Goal: Task Accomplishment & Management: Use online tool/utility

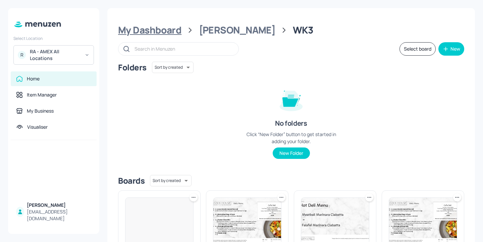
click at [175, 32] on div "My Dashboard" at bounding box center [149, 30] width 63 height 12
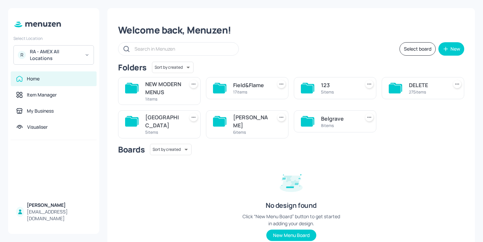
click at [324, 123] on div "Belgrave" at bounding box center [339, 119] width 36 height 8
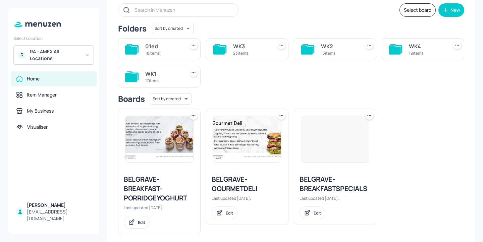
scroll to position [45, 0]
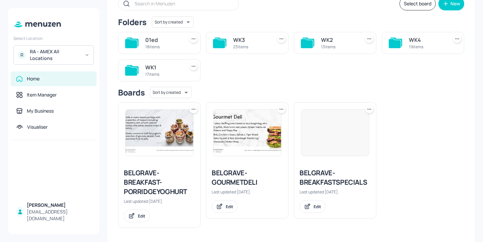
click at [170, 76] on div "17 items" at bounding box center [163, 74] width 36 height 6
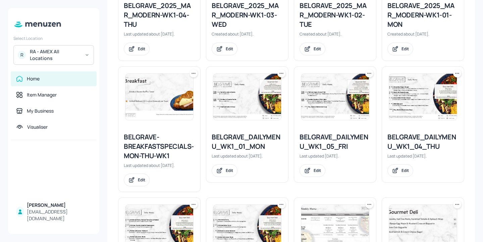
scroll to position [393, 0]
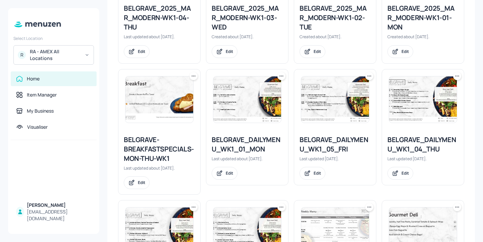
click at [456, 80] on div at bounding box center [423, 99] width 82 height 60
click at [456, 79] on icon at bounding box center [456, 76] width 7 height 7
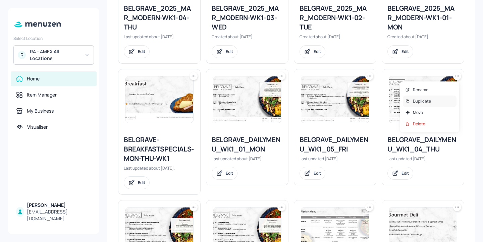
click at [424, 102] on p "Duplicate" at bounding box center [422, 101] width 18 height 6
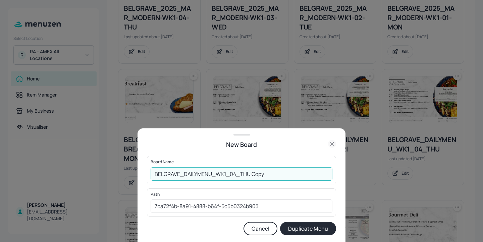
click at [155, 172] on input "BELGRAVE_DAILYMENU_WK1_04_THU Copy" at bounding box center [241, 173] width 182 height 13
drag, startPoint x: 301, startPoint y: 178, endPoint x: 263, endPoint y: 177, distance: 37.9
click at [263, 177] on input "01ed-BELGRAVE_DAILYMENU_WK1_04_THU Copy" at bounding box center [241, 173] width 182 height 13
type input "01ed-BELGRAVE_DAILYMENU_WK1_04_THU-20250828"
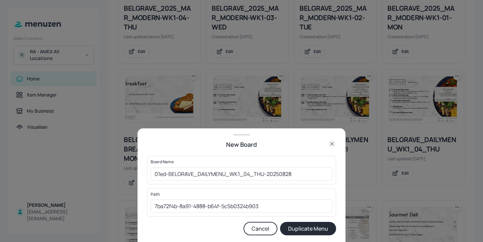
click at [302, 227] on button "Duplicate Menu" at bounding box center [308, 228] width 56 height 13
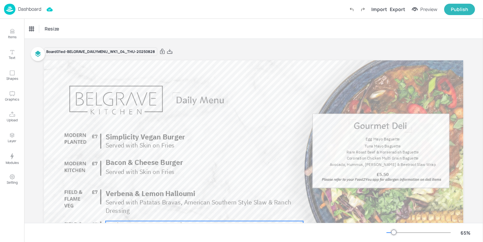
scroll to position [0, 0]
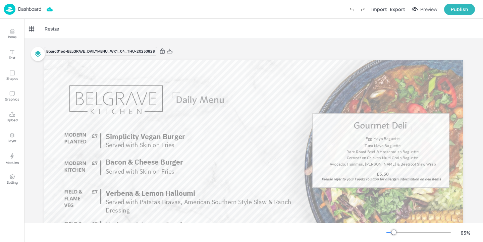
click at [26, 12] on div "Dashboard" at bounding box center [22, 9] width 37 height 11
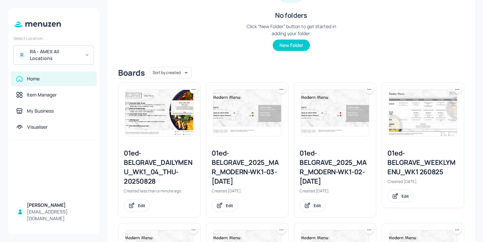
scroll to position [114, 0]
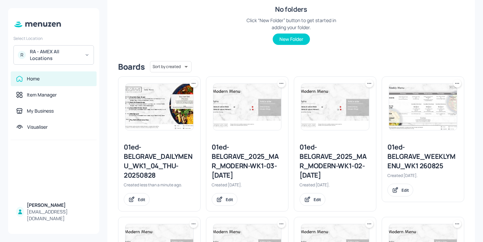
click at [195, 82] on icon at bounding box center [193, 83] width 7 height 7
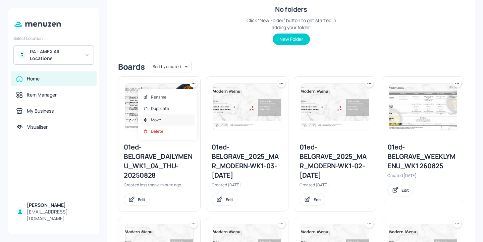
click at [184, 125] on div "Move" at bounding box center [168, 119] width 54 height 11
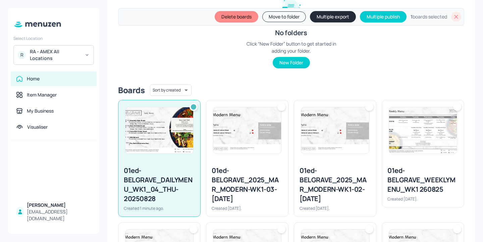
scroll to position [137, 0]
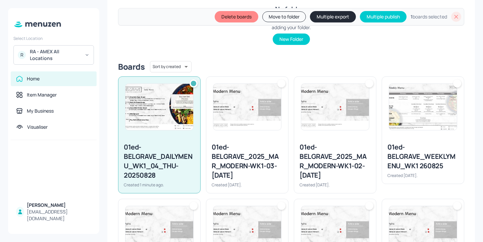
click at [235, 18] on button "Delete boards" at bounding box center [236, 16] width 44 height 11
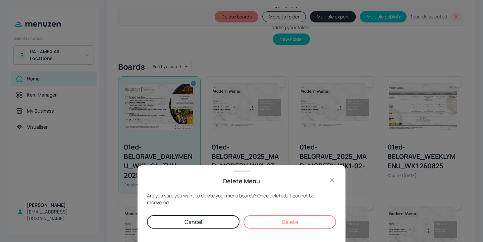
click at [255, 220] on button "Delete" at bounding box center [289, 221] width 92 height 13
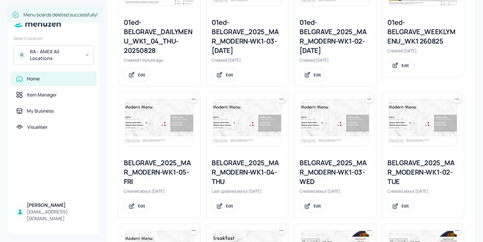
scroll to position [239, 0]
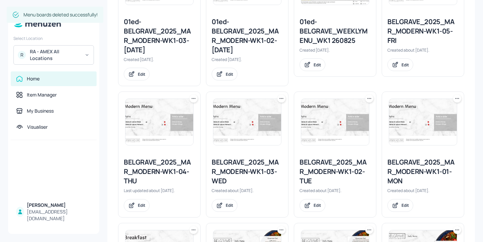
click at [282, 99] on icon at bounding box center [281, 98] width 7 height 7
click at [262, 123] on div "Duplicate" at bounding box center [255, 123] width 54 height 11
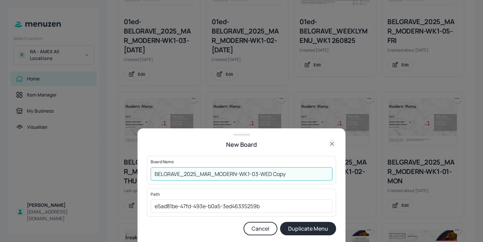
click at [152, 174] on input "BELGRAVE_2025_MAR_MODERN-WK1-03-WED Copy" at bounding box center [241, 173] width 182 height 13
drag, startPoint x: 305, startPoint y: 175, endPoint x: 285, endPoint y: 175, distance: 20.1
click at [285, 175] on input "01ed-BELGRAVE_2025_MAR_MODERN-WK1-03-WED Copy" at bounding box center [241, 173] width 182 height 13
type input "01ed-BELGRAVE_2025_MAR_MODERN-WK1-03-WED-20250828"
click at [306, 225] on button "Duplicate Menu" at bounding box center [308, 228] width 56 height 13
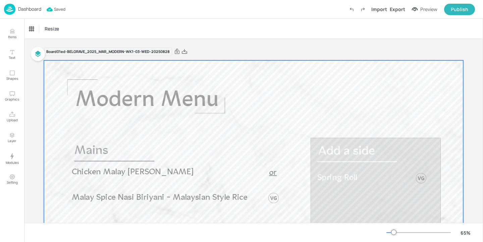
scroll to position [3, 0]
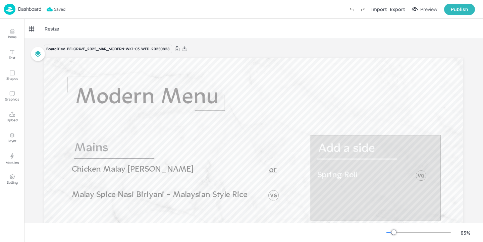
click at [18, 10] on p "Dashboard" at bounding box center [29, 9] width 23 height 5
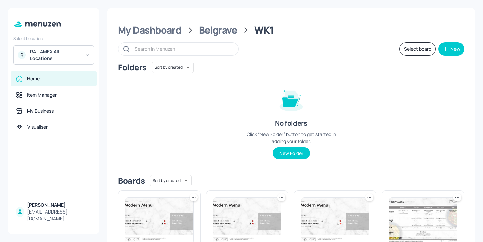
scroll to position [119, 0]
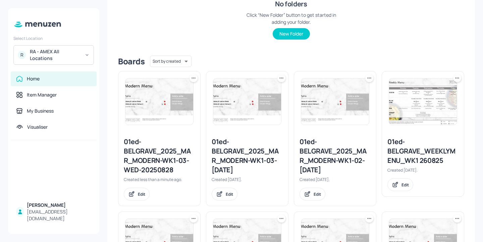
click at [190, 78] on icon at bounding box center [193, 78] width 7 height 7
click at [174, 125] on div "Delete" at bounding box center [168, 125] width 54 height 11
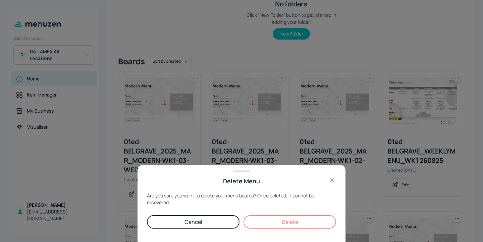
click at [292, 223] on button "Delete" at bounding box center [289, 221] width 92 height 13
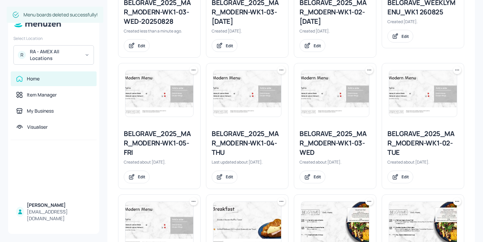
scroll to position [270, 0]
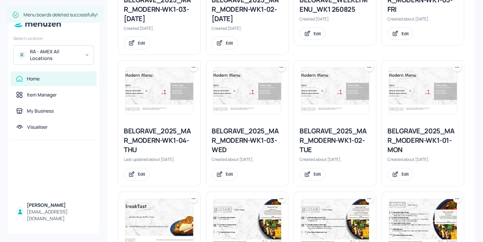
click at [192, 67] on icon at bounding box center [193, 67] width 7 height 7
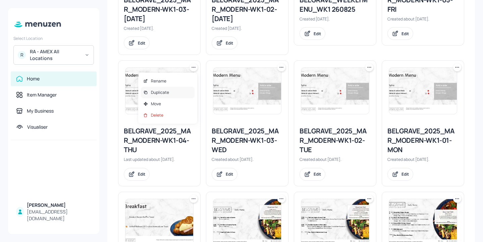
click at [187, 96] on div "Duplicate" at bounding box center [168, 92] width 54 height 11
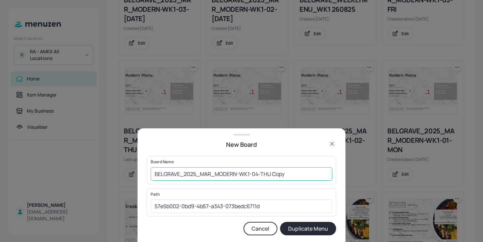
click at [152, 171] on input "BELGRAVE_2025_MAR_MODERN-WK1-04-THU Copy" at bounding box center [241, 173] width 182 height 13
drag, startPoint x: 312, startPoint y: 171, endPoint x: 283, endPoint y: 172, distance: 28.5
click at [283, 172] on input "01ed-BELGRAVE_2025_MAR_MODERN-WK1-04-THU Copy" at bounding box center [241, 173] width 182 height 13
drag, startPoint x: 315, startPoint y: 170, endPoint x: 116, endPoint y: 169, distance: 198.7
click at [116, 169] on div "New Board Board Name 01ed-BELGRAVE_2025_MAR_MODERN-WK1-04-THU-20250828 ​ Path 5…" at bounding box center [241, 121] width 483 height 242
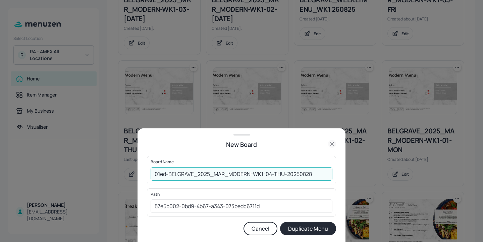
type input "01ed-BELGRAVE_2025_MAR_MODERN-WK1-04-THU-20250828"
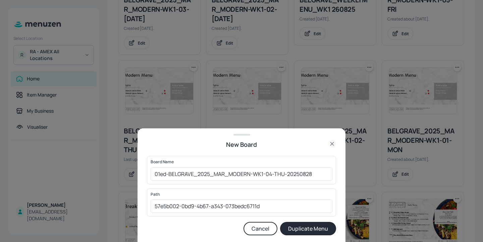
click at [292, 226] on button "Duplicate Menu" at bounding box center [308, 228] width 56 height 13
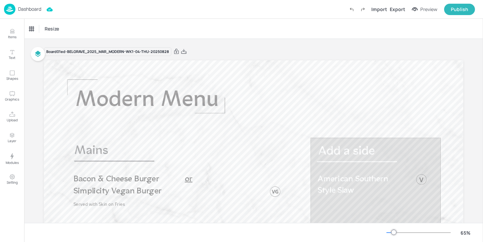
click at [38, 8] on p "Dashboard" at bounding box center [29, 9] width 23 height 5
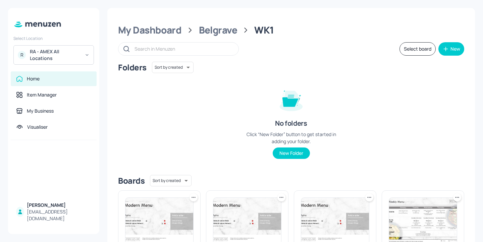
scroll to position [109, 0]
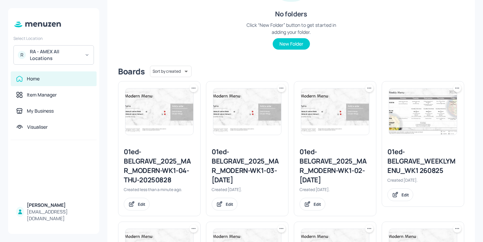
click at [192, 91] on icon at bounding box center [193, 88] width 7 height 7
click at [180, 137] on div "Delete" at bounding box center [168, 135] width 54 height 11
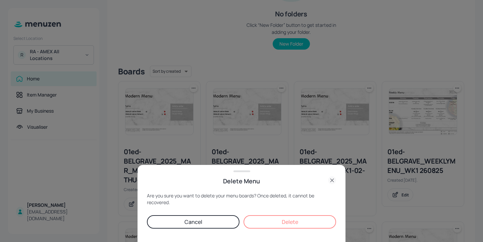
click at [290, 217] on button "Delete" at bounding box center [289, 221] width 92 height 13
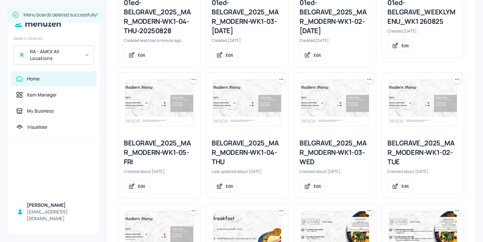
scroll to position [261, 0]
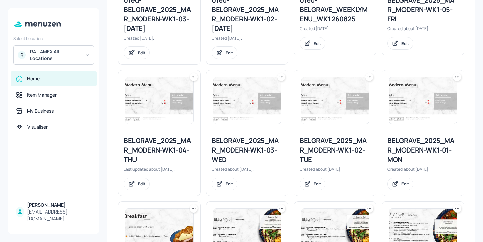
click at [173, 150] on div "BELGRAVE_2025_MAR_MODERN-WK1-04-THU" at bounding box center [159, 150] width 71 height 28
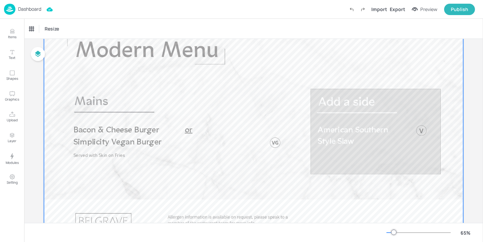
scroll to position [49, 0]
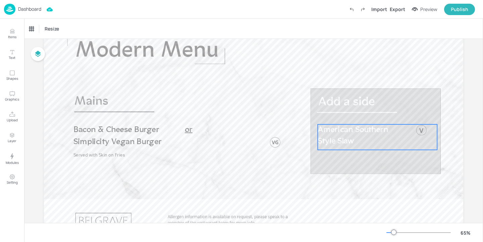
click at [324, 135] on p "American Southern Style Slaw" at bounding box center [357, 135] width 81 height 23
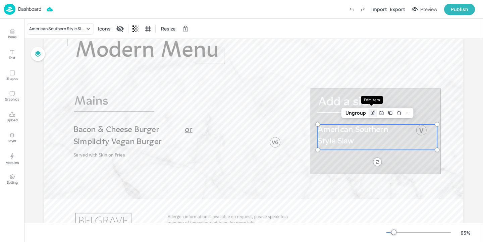
click at [370, 114] on icon "Edit Item" at bounding box center [373, 112] width 6 height 5
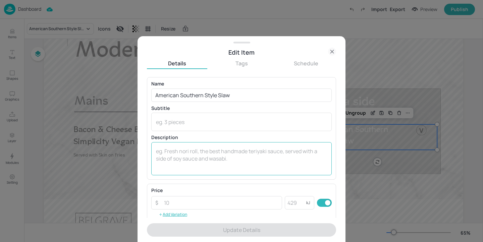
scroll to position [108, 0]
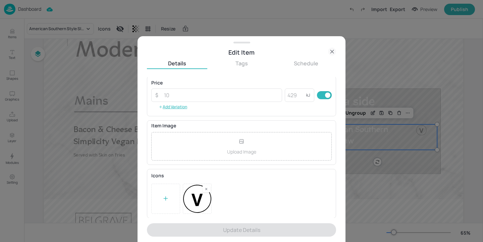
click at [205, 187] on icon at bounding box center [206, 189] width 5 height 5
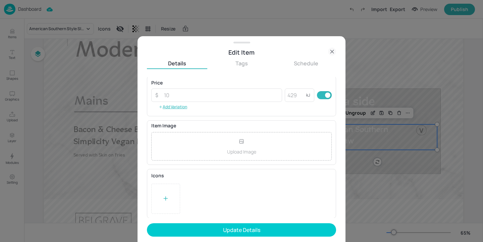
click at [168, 189] on div at bounding box center [165, 199] width 29 height 30
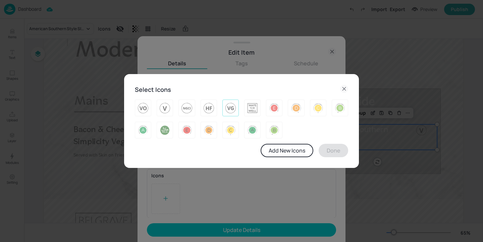
click at [232, 110] on img at bounding box center [230, 108] width 10 height 11
click at [339, 150] on button "Done" at bounding box center [332, 150] width 29 height 13
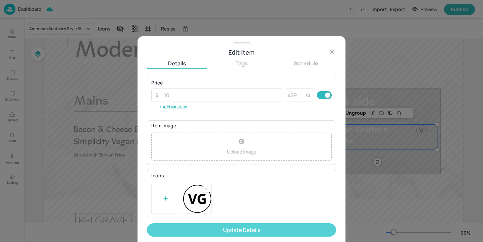
click at [265, 233] on button "Update Details" at bounding box center [241, 229] width 189 height 13
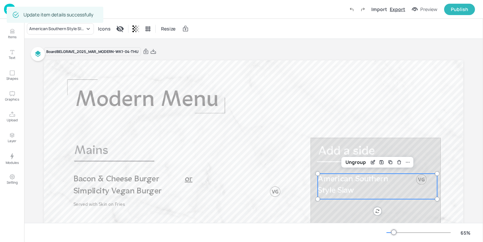
click at [399, 9] on div "Export" at bounding box center [396, 9] width 15 height 7
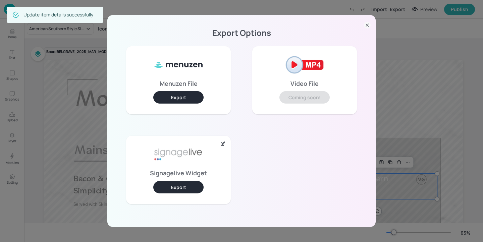
click at [195, 186] on button "Export" at bounding box center [178, 187] width 50 height 12
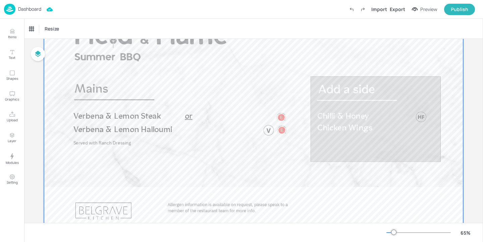
scroll to position [77, 0]
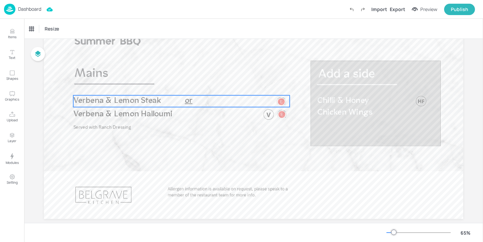
click at [165, 104] on p "Verbena & Lemon Steak" at bounding box center [127, 100] width 109 height 11
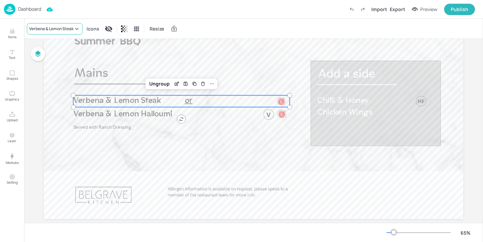
click at [70, 33] on div "Verbena & Lemon Steak" at bounding box center [55, 28] width 56 height 11
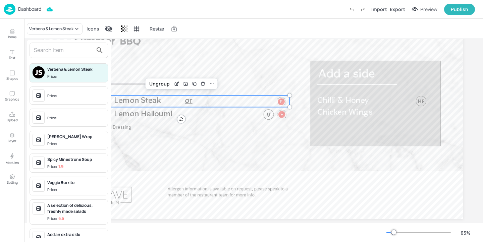
click at [10, 36] on div at bounding box center [241, 121] width 483 height 242
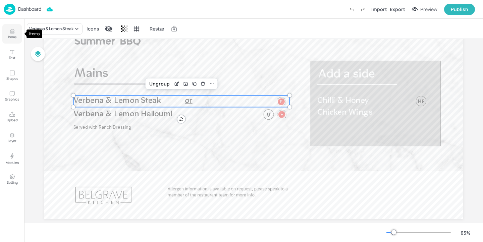
click at [10, 33] on icon "Items" at bounding box center [12, 31] width 6 height 6
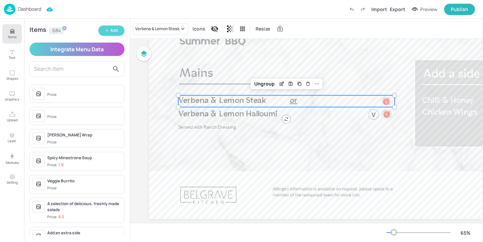
click at [108, 34] on button "Add" at bounding box center [111, 30] width 26 height 10
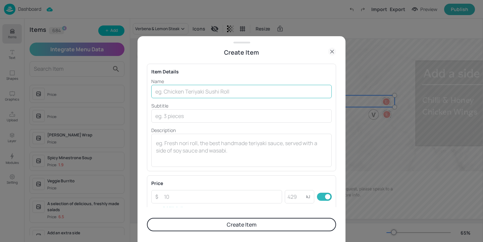
click at [160, 92] on input "text" at bounding box center [241, 91] width 180 height 13
paste input "Verbena & Lemon Pork Loin"
click at [156, 90] on input "Verbena & Lemon Pork Loin" at bounding box center [241, 91] width 180 height 13
type input "Verbena & Lemon Pork Loin"
click at [203, 223] on button "Create Item" at bounding box center [241, 224] width 189 height 13
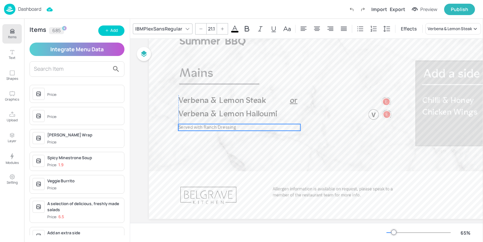
click at [191, 128] on span "Served with Ranch Dressing" at bounding box center [206, 127] width 57 height 6
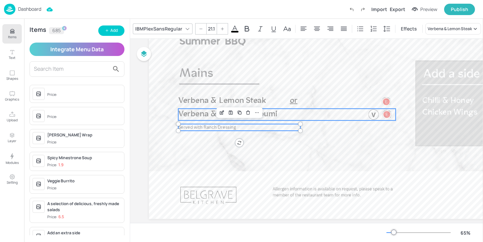
click at [192, 118] on span "Verbena & Lemon Halloumi" at bounding box center [227, 114] width 99 height 8
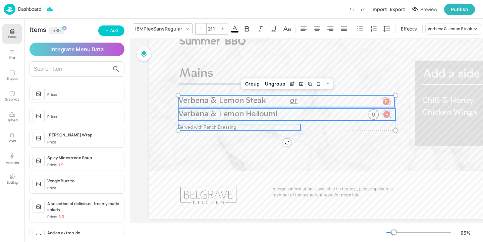
click at [190, 102] on span "Verbena & Lemon Steak" at bounding box center [221, 101] width 87 height 8
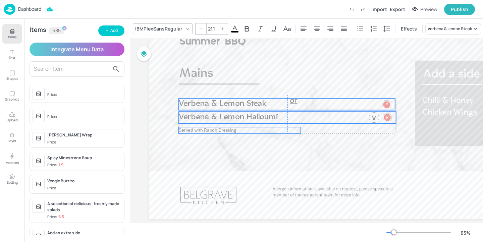
click at [190, 105] on span "Verbena & Lemon Steak" at bounding box center [222, 104] width 87 height 8
click at [295, 98] on div "Verbena & Lemon Steak" at bounding box center [287, 104] width 216 height 12
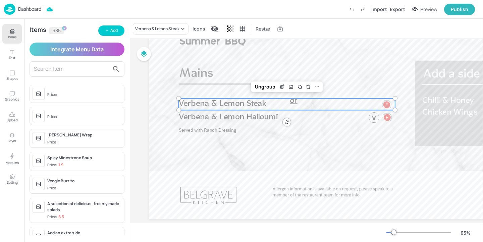
click at [294, 100] on div "Verbena & Lemon Steak" at bounding box center [287, 104] width 216 height 12
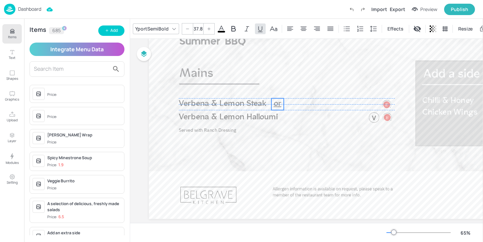
drag, startPoint x: 295, startPoint y: 97, endPoint x: 278, endPoint y: 99, distance: 16.3
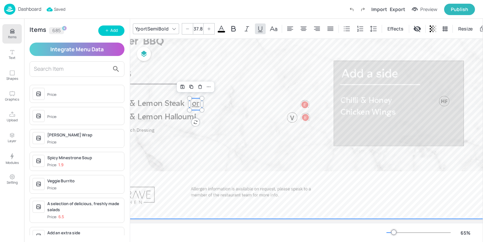
scroll to position [77, 0]
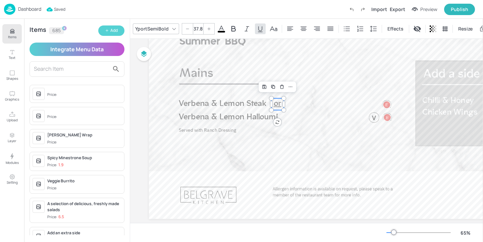
click at [109, 32] on button "Add" at bounding box center [111, 30] width 26 height 10
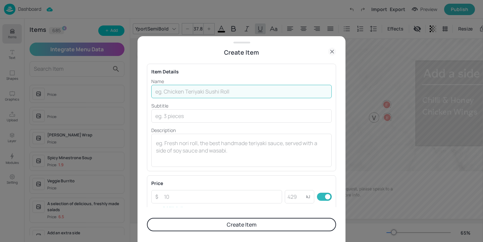
click at [169, 86] on input "text" at bounding box center [241, 91] width 180 height 13
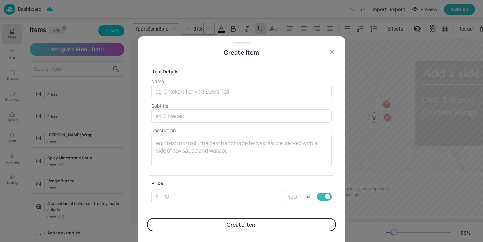
click at [329, 50] on icon at bounding box center [332, 52] width 8 height 8
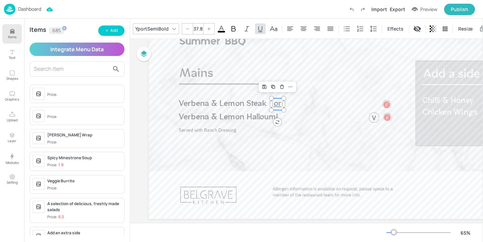
click at [52, 72] on input "text" at bounding box center [71, 69] width 75 height 11
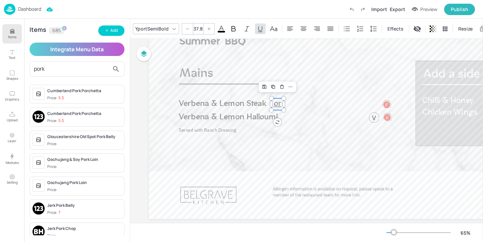
type input "pork l"
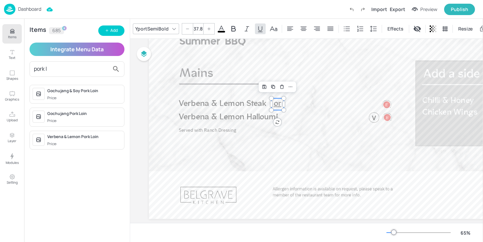
click at [92, 141] on span "Price:" at bounding box center [84, 144] width 74 height 6
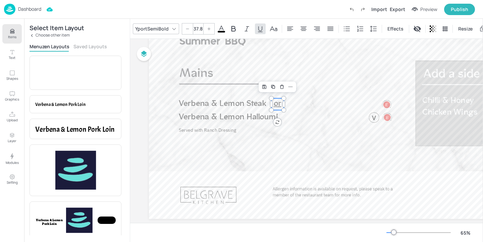
click at [97, 46] on button "Saved Layouts" at bounding box center [90, 46] width 34 height 6
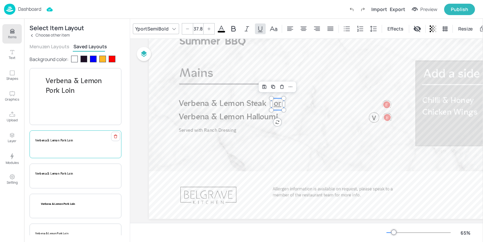
click at [71, 149] on div "Verbena & Lemon Pork Loin" at bounding box center [75, 144] width 92 height 28
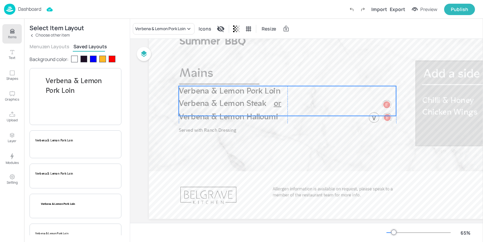
drag, startPoint x: 228, startPoint y: 139, endPoint x: 228, endPoint y: 105, distance: 33.8
click at [228, 105] on div "Verbena & Lemon Pork Loin" at bounding box center [287, 101] width 217 height 30
click at [282, 76] on icon "Edit Item" at bounding box center [283, 74] width 6 height 5
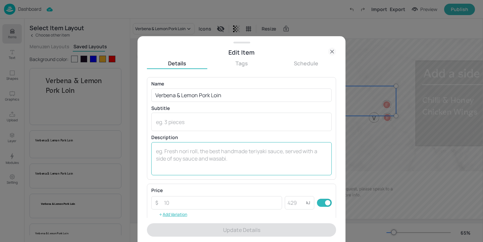
scroll to position [108, 0]
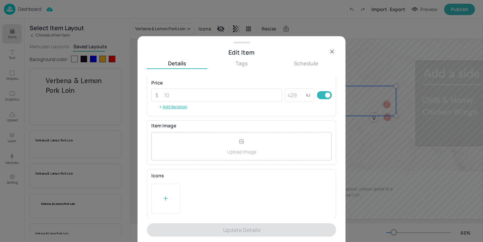
click at [162, 194] on div at bounding box center [165, 199] width 7 height 10
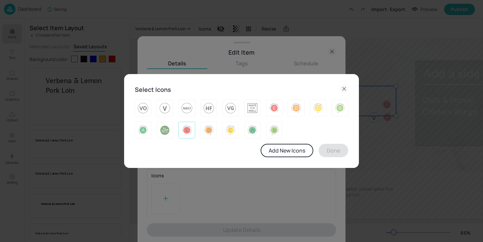
click at [188, 129] on img at bounding box center [186, 130] width 10 height 11
click at [328, 146] on button "Done" at bounding box center [332, 150] width 29 height 13
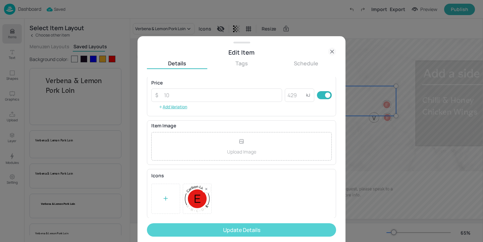
click at [274, 227] on button "Update Details" at bounding box center [241, 229] width 189 height 13
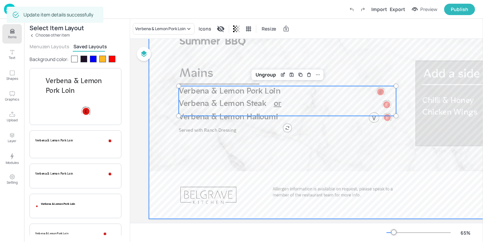
click at [298, 140] on div at bounding box center [358, 101] width 419 height 236
click at [328, 90] on div "Verbena & Lemon Pork Loin" at bounding box center [287, 101] width 217 height 30
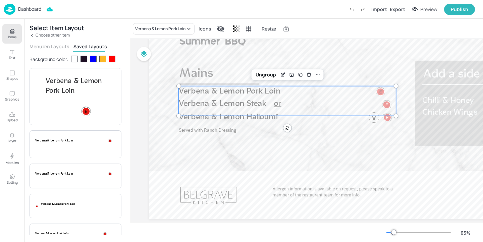
click at [236, 90] on span "Verbena & Lemon Pork Loin" at bounding box center [230, 91] width 102 height 8
click at [280, 77] on icon "Edit Item" at bounding box center [283, 74] width 6 height 5
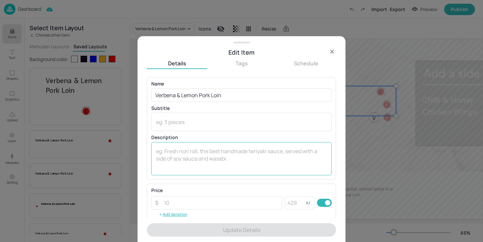
scroll to position [108, 0]
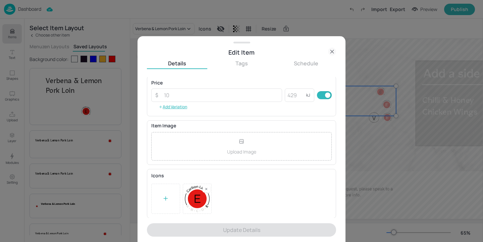
click at [206, 190] on rect at bounding box center [206, 189] width 5 height 5
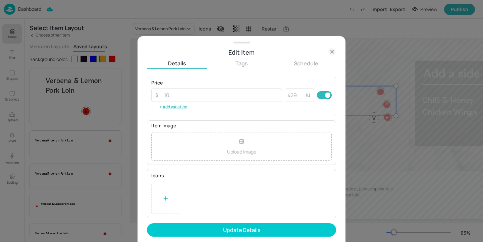
click at [161, 197] on div at bounding box center [165, 199] width 29 height 30
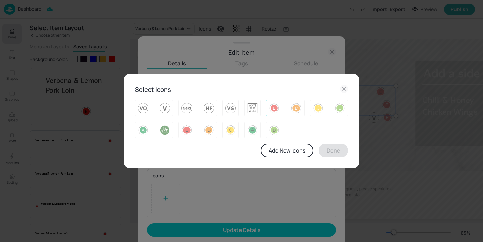
click at [274, 111] on img at bounding box center [274, 108] width 10 height 11
click at [324, 149] on button "Done" at bounding box center [332, 150] width 29 height 13
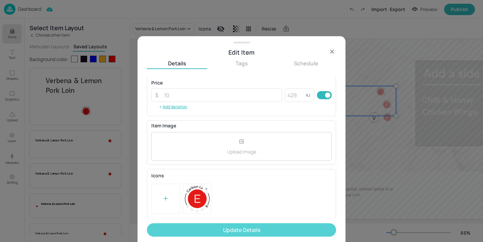
click at [254, 231] on button "Update Details" at bounding box center [241, 229] width 189 height 13
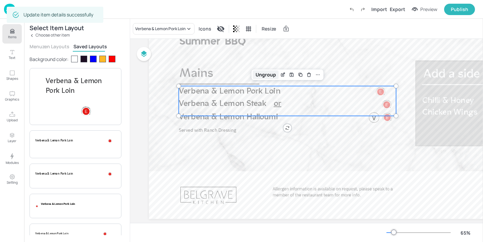
click at [263, 76] on div "Ungroup" at bounding box center [266, 74] width 26 height 9
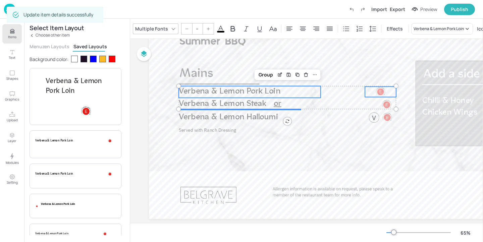
click at [386, 92] on div at bounding box center [380, 91] width 31 height 10
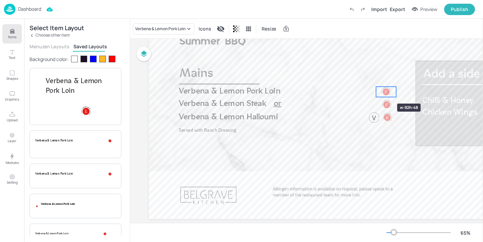
drag, startPoint x: 366, startPoint y: 91, endPoint x: 377, endPoint y: 91, distance: 11.1
click at [377, 91] on div at bounding box center [375, 91] width 5 height 10
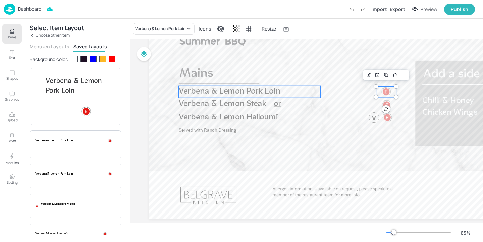
click at [287, 91] on p "Verbena & Lemon Pork Loin" at bounding box center [250, 91] width 142 height 11
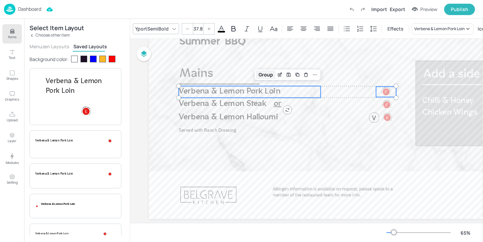
click at [268, 76] on div "Group" at bounding box center [266, 74] width 20 height 9
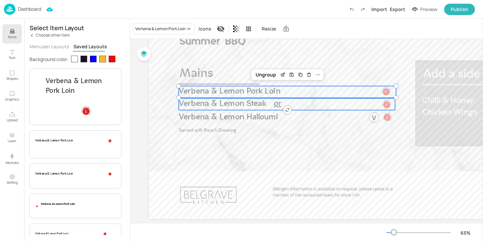
click at [246, 102] on span "Verbena & Lemon Steak" at bounding box center [222, 104] width 87 height 8
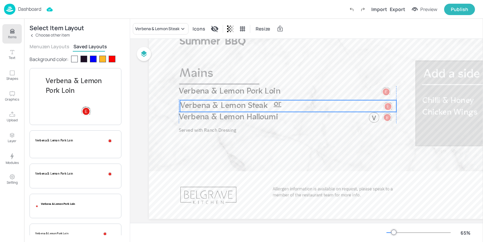
click at [246, 103] on span "Verbena & Lemon Steak" at bounding box center [223, 106] width 87 height 8
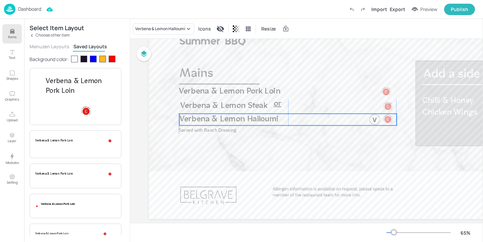
click at [245, 119] on span "Verbena & Lemon Halloumi" at bounding box center [228, 119] width 99 height 8
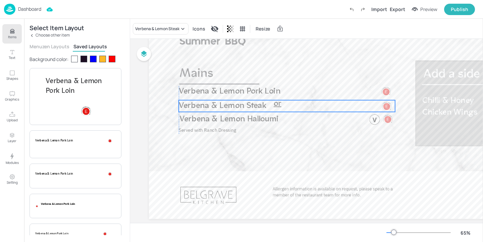
click at [224, 105] on span "Verbena & Lemon Steak" at bounding box center [222, 106] width 87 height 8
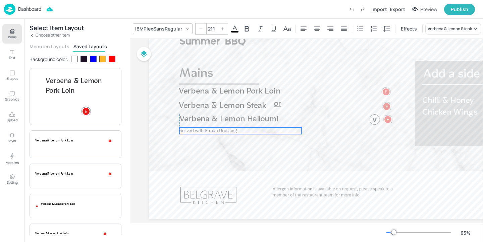
click at [225, 130] on span "Served with Ranch Dressing" at bounding box center [207, 130] width 57 height 6
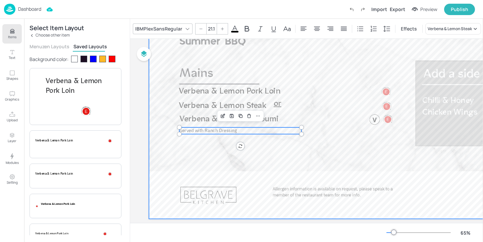
click at [302, 150] on div at bounding box center [358, 101] width 419 height 236
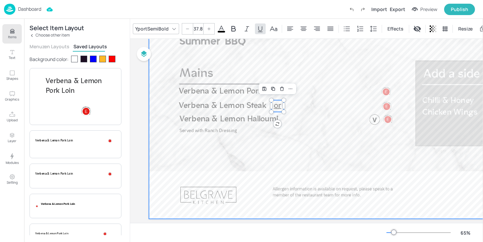
click at [308, 138] on div at bounding box center [358, 101] width 419 height 236
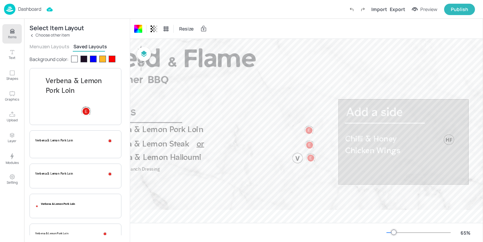
scroll to position [0, 77]
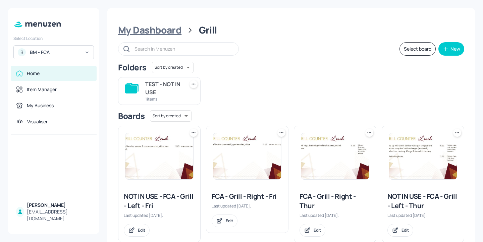
click at [155, 25] on div "My Dashboard" at bounding box center [149, 30] width 63 height 12
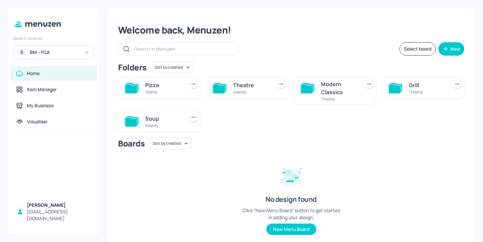
click at [142, 122] on div "Soup 5 items" at bounding box center [159, 121] width 82 height 22
click at [153, 117] on div "Soup" at bounding box center [163, 119] width 36 height 8
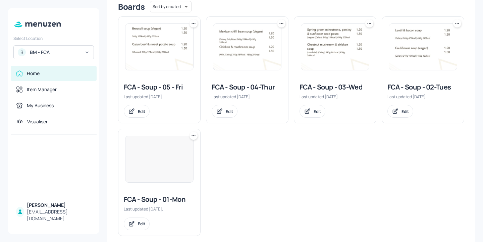
scroll to position [184, 0]
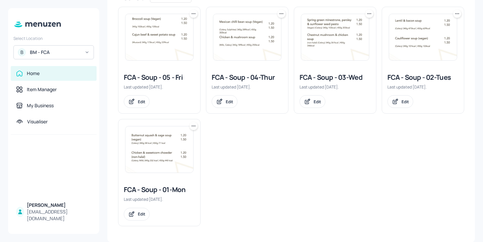
click at [247, 79] on div "FCA - Soup - 04-Thur" at bounding box center [246, 77] width 71 height 9
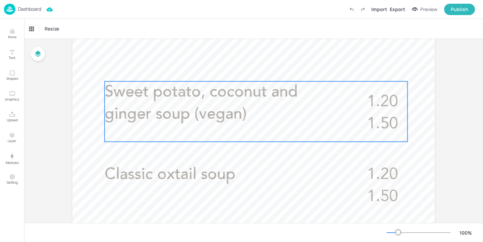
scroll to position [253, 0]
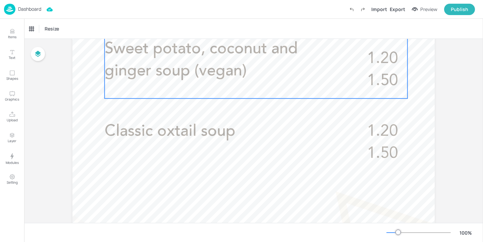
click at [240, 73] on span "Sweet potato, coconut and ginger soup (vegan)" at bounding box center [201, 60] width 193 height 38
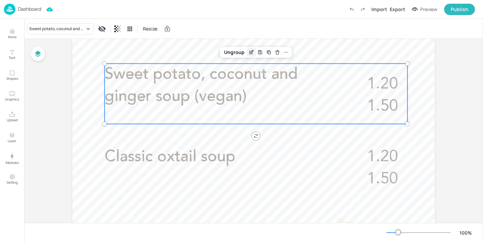
click at [248, 51] on icon "Edit Item" at bounding box center [251, 52] width 6 height 5
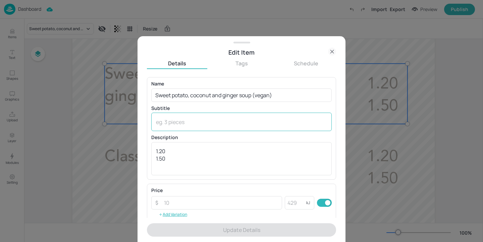
click at [171, 124] on textarea at bounding box center [241, 121] width 171 height 7
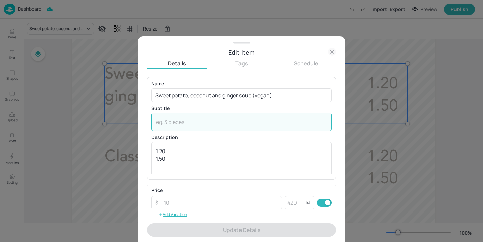
paste textarea "(Celery)"
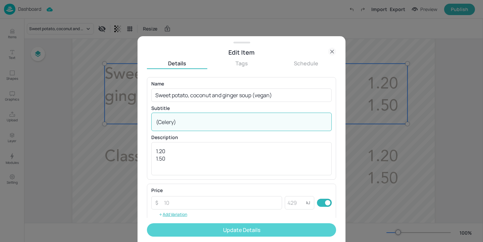
type textarea "(Celery)"
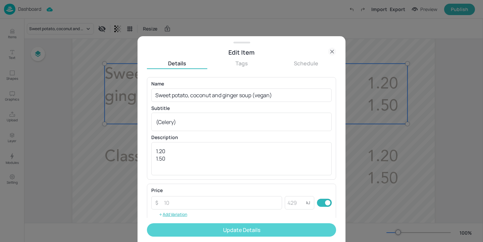
click at [241, 229] on button "Update Details" at bounding box center [241, 229] width 189 height 13
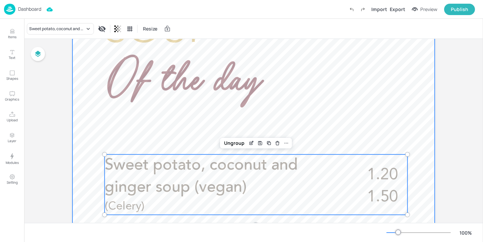
scroll to position [312, 0]
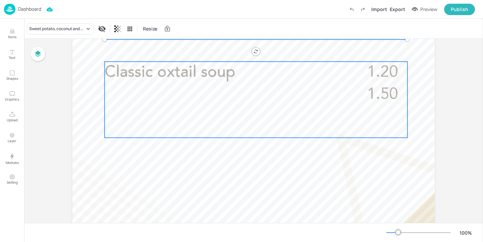
click at [240, 98] on div "Classic oxtail soup 1.20 1.50" at bounding box center [256, 100] width 303 height 76
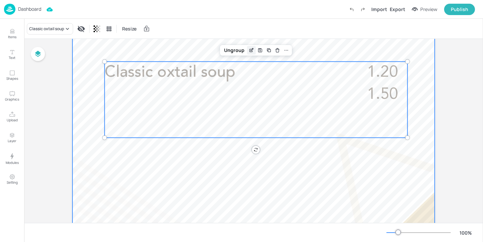
click at [251, 50] on icon "Edit Item" at bounding box center [251, 50] width 6 height 5
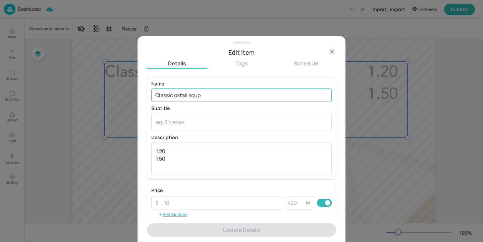
click at [259, 91] on input "Classic oxtail soup" at bounding box center [241, 94] width 180 height 13
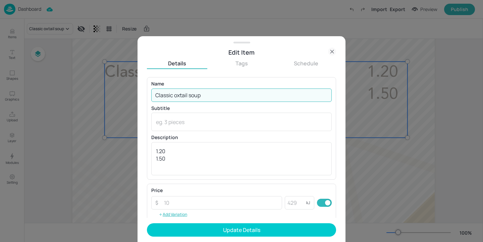
paste input "(Non Halal)"
type input "Classic oxtail soup (Non Halal)"
click at [218, 125] on textarea at bounding box center [241, 121] width 171 height 7
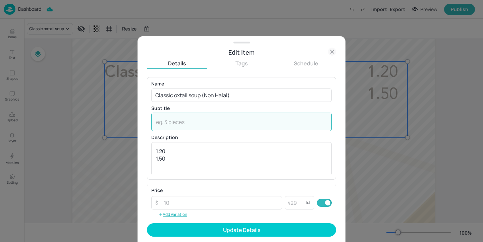
paste textarea "(Wheat, Soya, Celery, Milk)"
type textarea "(Wheat, Soya, Celery, Milk)"
click at [232, 237] on form "Name Classic oxtail soup (Non Halal) ​ Subtitle (Wheat, Soya, Celery, Milk) x ​…" at bounding box center [241, 159] width 189 height 165
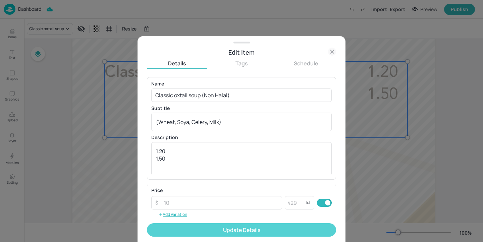
click at [232, 230] on button "Update Details" at bounding box center [241, 229] width 189 height 13
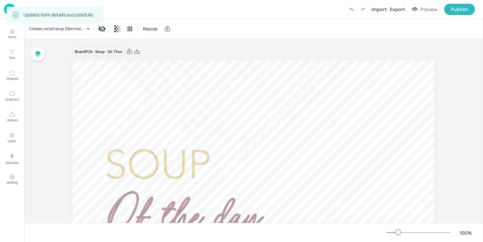
click at [9, 3] on div "Dashboard Import Export Preview Publish" at bounding box center [239, 9] width 471 height 18
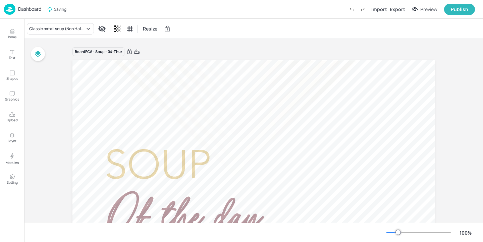
click at [4, 9] on img at bounding box center [9, 9] width 11 height 11
click at [37, 8] on p "Dashboard" at bounding box center [29, 9] width 23 height 5
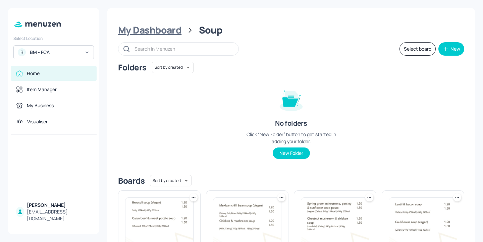
click at [162, 36] on div "My Dashboard" at bounding box center [149, 30] width 63 height 12
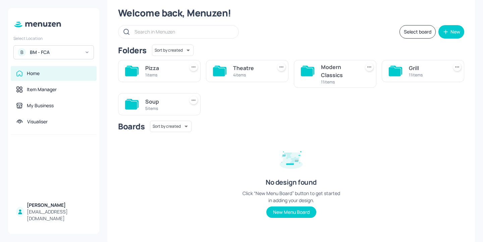
scroll to position [20, 0]
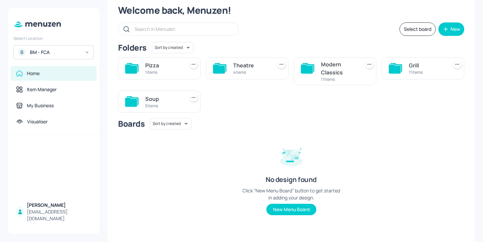
click at [328, 71] on div "Modern Classics" at bounding box center [339, 68] width 36 height 16
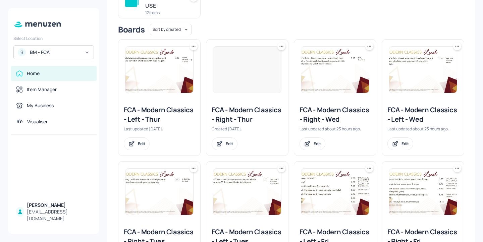
scroll to position [87, 0]
click at [179, 111] on div "FCA - Modern Classics - Left - Thur" at bounding box center [159, 114] width 71 height 19
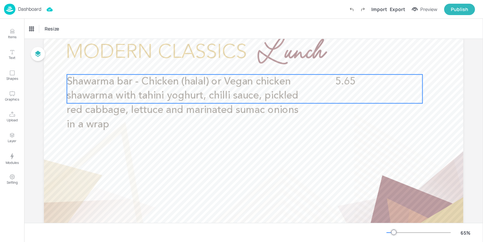
scroll to position [49, 0]
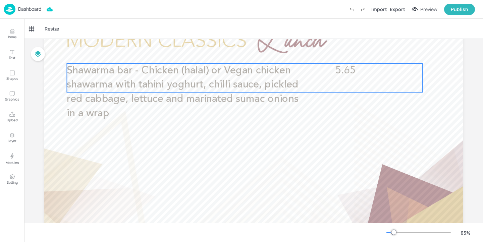
click at [223, 92] on p "Shawarma bar - Chicken (halal) or Vegan chicken shawarma with tahini yoghurt, c…" at bounding box center [185, 91] width 237 height 57
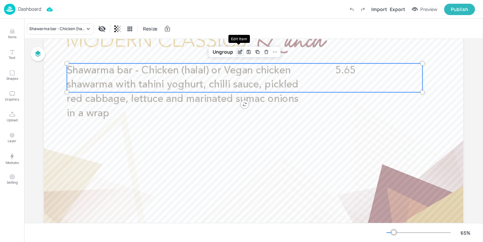
click at [238, 53] on icon "Edit Item" at bounding box center [240, 51] width 6 height 5
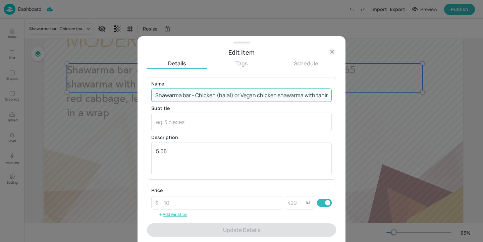
scroll to position [0, 220]
drag, startPoint x: 155, startPoint y: 95, endPoint x: 475, endPoint y: 93, distance: 319.7
click at [475, 93] on div "Edit Item Details Tags Schedule Name Shawarma bar - Chicken (halal) or Vegan ch…" at bounding box center [241, 121] width 483 height 242
paste input "Falafel Shawarma with mint"
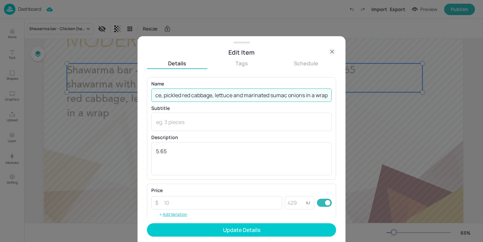
scroll to position [0, 114]
type input "Falafel Shawarma with mint yoghurt, chilli sauce, pickled red cabbage, lettuce …"
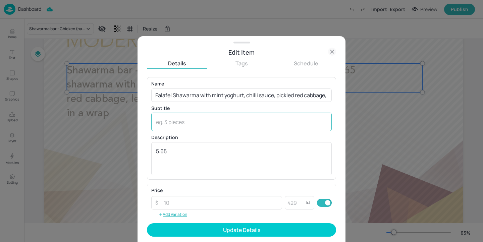
click at [187, 125] on div "x ​" at bounding box center [241, 122] width 180 height 18
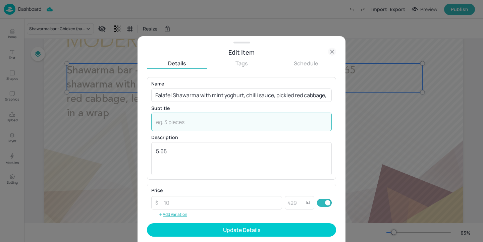
paste textarea "(Wheat, Sulphites)"
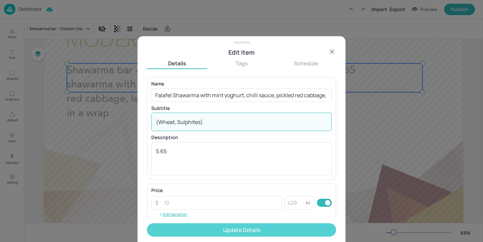
type textarea "(Wheat, Sulphites)"
click at [230, 231] on button "Update Details" at bounding box center [241, 229] width 189 height 13
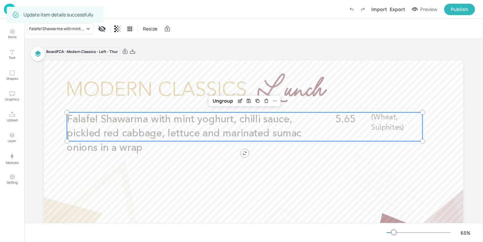
click at [5, 4] on img at bounding box center [9, 9] width 11 height 11
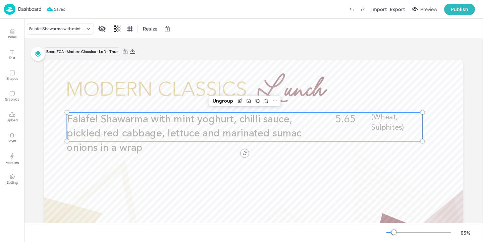
click at [6, 4] on img at bounding box center [9, 9] width 11 height 11
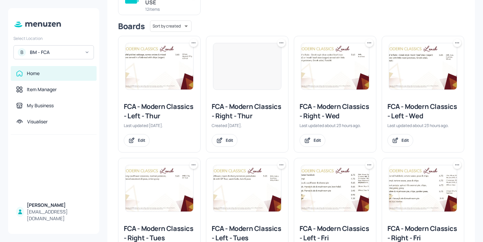
scroll to position [125, 0]
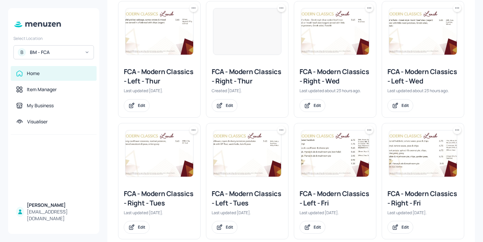
click at [248, 78] on div "FCA - Modern Classics - Right - Thur" at bounding box center [246, 76] width 71 height 19
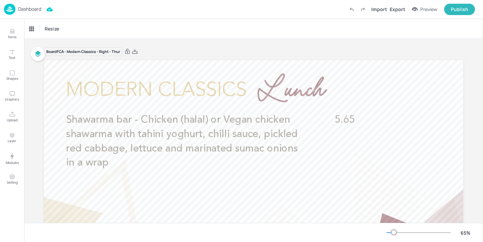
click at [185, 130] on span "Shawarma bar - Chicken (halal) or Vegan chicken shawarma with tahini yoghurt, c…" at bounding box center [182, 141] width 232 height 53
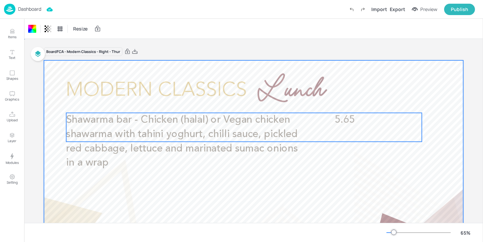
click at [185, 130] on span "Shawarma bar - Chicken (halal) or Vegan chicken shawarma with tahini yoghurt, c…" at bounding box center [182, 141] width 232 height 53
click at [226, 128] on p "Shawarma bar - Chicken (halal) or Vegan chicken shawarma with tahini yoghurt, c…" at bounding box center [184, 141] width 237 height 57
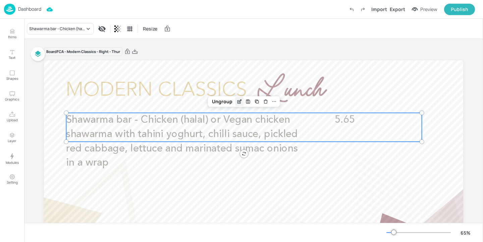
click at [236, 101] on icon "Edit Item" at bounding box center [239, 101] width 6 height 5
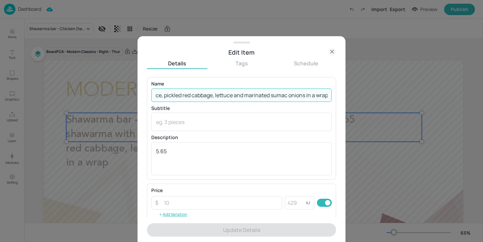
drag, startPoint x: 155, startPoint y: 95, endPoint x: 482, endPoint y: 101, distance: 326.8
click at [482, 101] on div "Edit Item Details Tags Schedule Name Shawarma bar - Chicken (halal) or Vegan ch…" at bounding box center [241, 121] width 483 height 242
paste input "shawarma with mint yoghurt, chilli sauce, pickled red cabbage, lettuce and mari…"
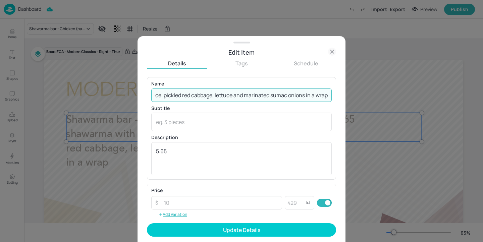
scroll to position [0, 175]
type input "Shawarma bar - Chicken (halal) shawarma with mint yoghurt, chilli sauce, pickle…"
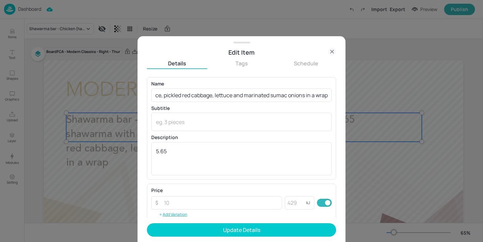
scroll to position [0, 0]
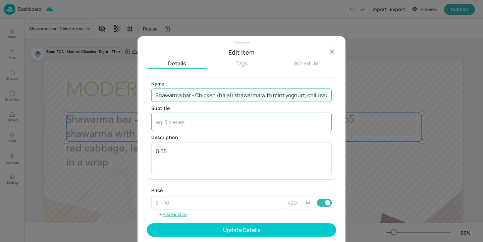
click at [185, 123] on textarea at bounding box center [241, 121] width 171 height 7
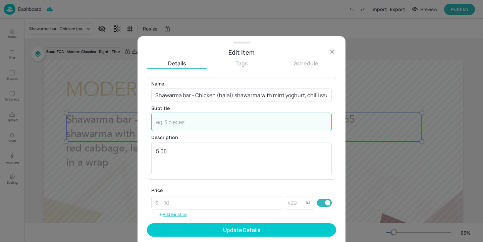
paste textarea "(Wheat, Milk, Sulphites)"
click at [156, 120] on textarea "(Wheat, Milk, Sulphites)" at bounding box center [241, 121] width 171 height 7
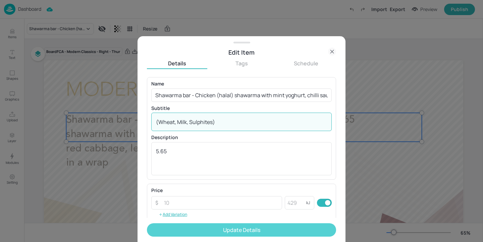
type textarea "(Wheat, Milk, Sulphites)"
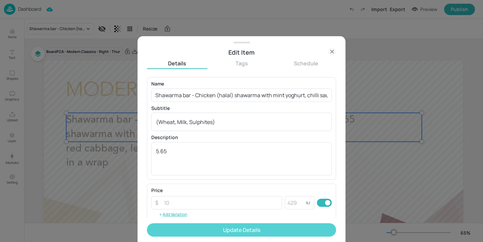
click at [192, 234] on button "Update Details" at bounding box center [241, 229] width 189 height 13
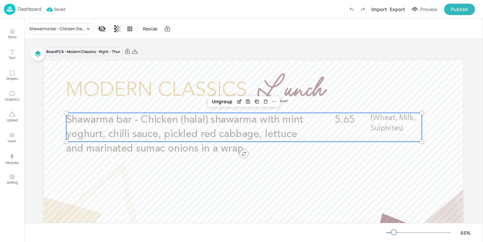
click at [8, 14] on img at bounding box center [9, 9] width 11 height 11
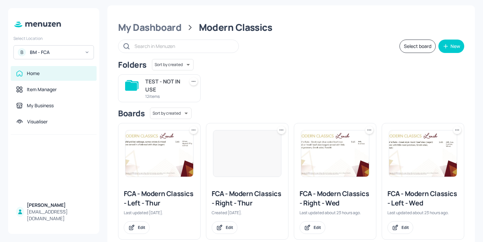
scroll to position [0, 0]
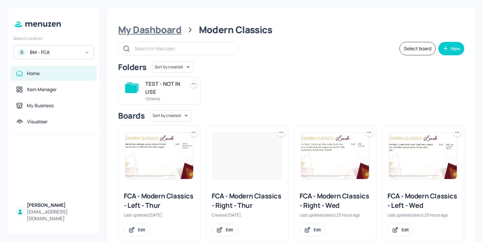
click at [170, 35] on div "My Dashboard" at bounding box center [149, 30] width 63 height 12
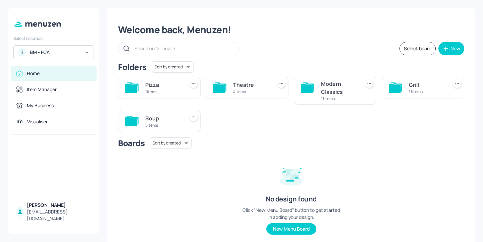
scroll to position [20, 0]
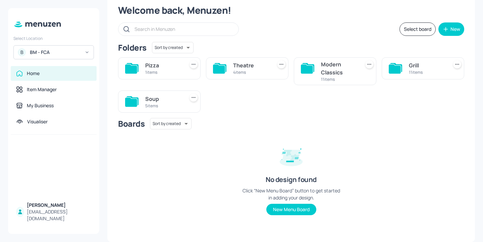
click at [414, 69] on div "Grill" at bounding box center [427, 65] width 36 height 8
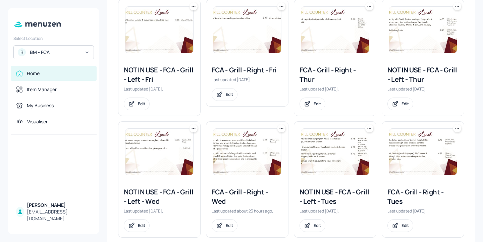
scroll to position [126, 0]
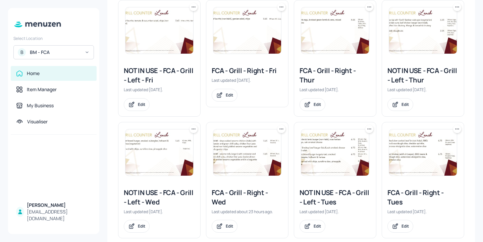
click at [323, 80] on div "FCA - Grill - Right - Thur" at bounding box center [334, 75] width 71 height 19
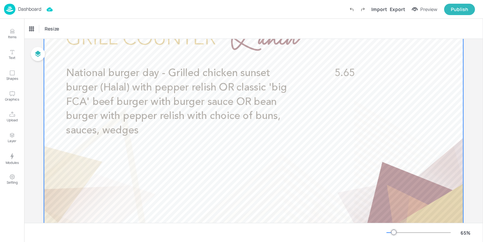
scroll to position [60, 0]
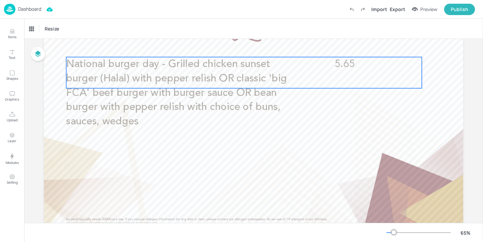
click at [236, 89] on span "National burger day - Grilled chicken sunset burger (Halal) with pepper relish …" at bounding box center [176, 93] width 221 height 68
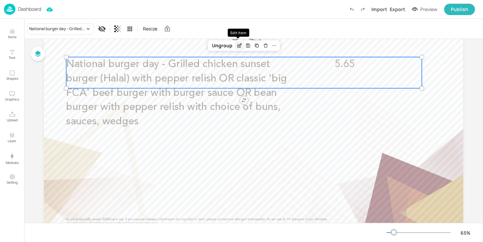
click at [238, 45] on icon "Edit Item" at bounding box center [239, 45] width 6 height 5
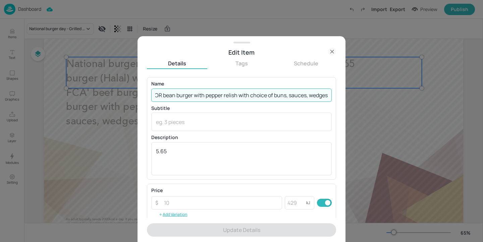
drag, startPoint x: 153, startPoint y: 95, endPoint x: 482, endPoint y: 97, distance: 329.4
click at [482, 97] on div "Edit Item Details Tags Schedule Name National burger day - Grilled chicken suns…" at bounding box center [241, 121] width 483 height 242
paste input "Grilled chicken sunset burger with pepper relish (Halal) £5.65 Classic 'big FCA…"
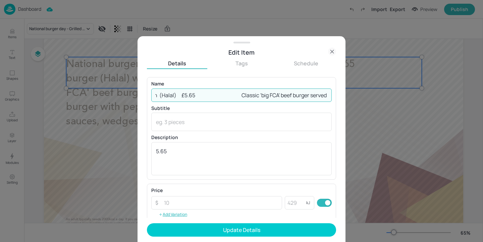
scroll to position [0, 141]
drag, startPoint x: 268, startPoint y: 94, endPoint x: 201, endPoint y: 94, distance: 66.4
click at [201, 94] on input "National burger day Grilled chicken sunset burger with pepper relish (Halal) £5…" at bounding box center [241, 94] width 180 height 13
type input "National burger day Grilled chicken sunset burger with pepper relish (Halal) or…"
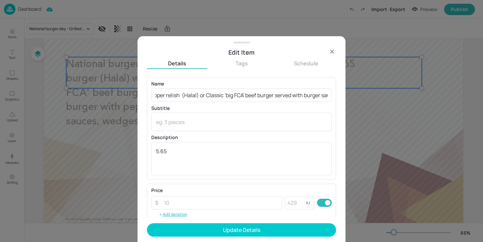
scroll to position [0, 0]
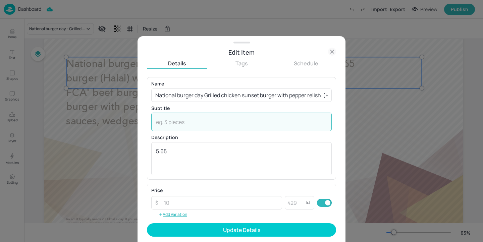
click at [173, 122] on textarea at bounding box center [241, 121] width 171 height 7
paste textarea "(Wheat, Sulphites, Egg, Milk, Mustard, Celery £5.65 Brioche (Milk, Egg, Wheat) …"
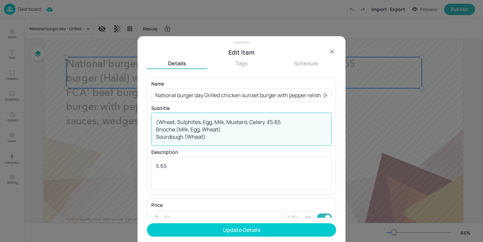
drag, startPoint x: 267, startPoint y: 122, endPoint x: 399, endPoint y: 140, distance: 132.9
click at [399, 140] on div "Edit Item Details Tags Schedule Name National burger day Grilled chicken sunset…" at bounding box center [241, 121] width 483 height 242
click at [291, 126] on textarea "(Wheat, Sulphites, Egg, Milk, Mustard, Celery £5.65 Brioche (Milk, Egg, Wheat) …" at bounding box center [241, 129] width 171 height 22
drag, startPoint x: 290, startPoint y: 122, endPoint x: 266, endPoint y: 121, distance: 23.1
click at [266, 121] on textarea "(Wheat, Sulphites, Egg, Milk, Mustard, Celery £5.65 Brioche (Milk, Egg, Wheat) …" at bounding box center [241, 129] width 171 height 22
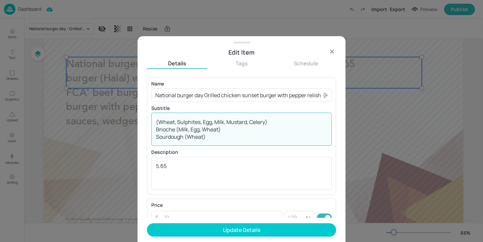
click at [156, 129] on textarea "(Wheat, Sulphites, Egg, Milk, Mustard, Celery) Brioche (Milk, Egg, Wheat) Sourd…" at bounding box center [241, 129] width 171 height 22
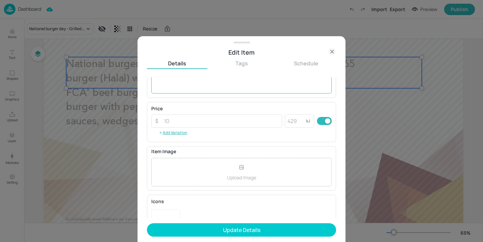
scroll to position [109, 0]
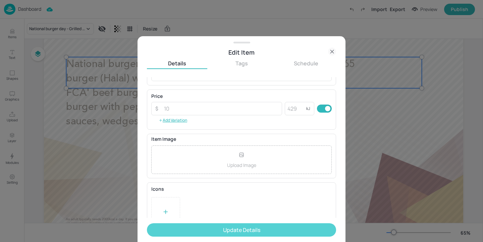
type textarea "(Wheat, Sulphites, Egg, Milk, Mustard, Celery) Brioche (Milk, Egg, Wheat) Sourd…"
click at [261, 227] on button "Update Details" at bounding box center [241, 229] width 189 height 13
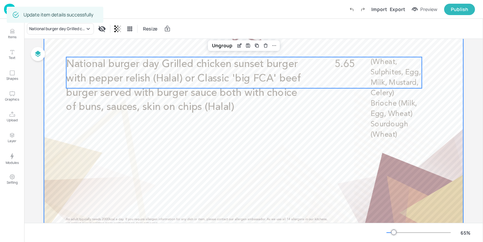
click at [306, 140] on div at bounding box center [253, 118] width 419 height 236
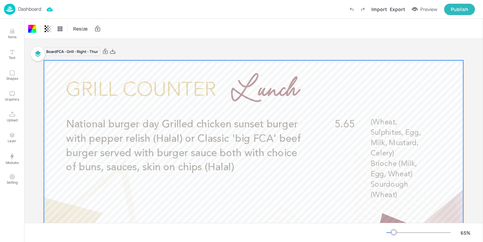
click at [4, 6] on img at bounding box center [9, 9] width 11 height 11
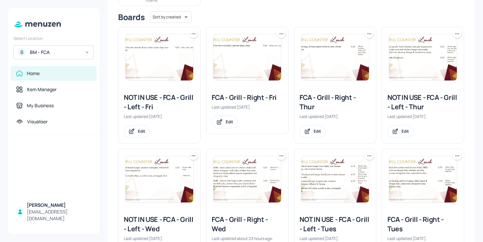
scroll to position [98, 0]
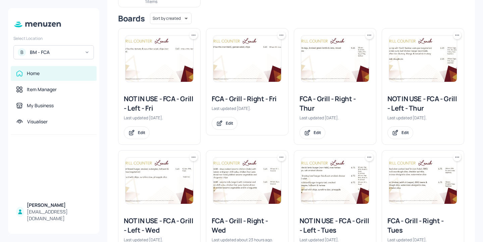
click at [415, 103] on div "NOT IN USE - FCA - Grill - Left - Thur" at bounding box center [422, 103] width 71 height 19
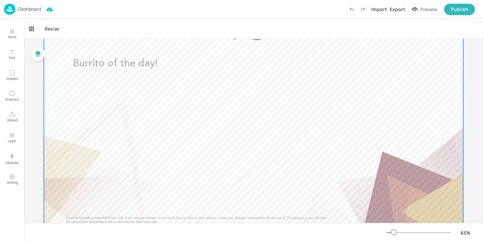
scroll to position [62, 0]
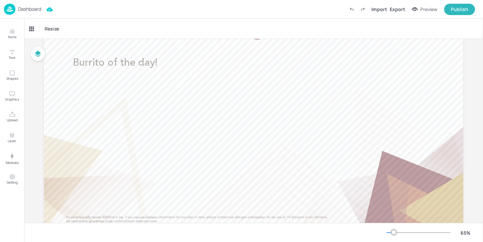
click at [31, 11] on p "Dashboard" at bounding box center [29, 9] width 23 height 5
click at [15, 9] on img at bounding box center [9, 9] width 11 height 11
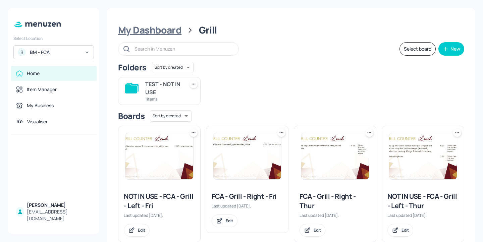
click at [156, 30] on div "My Dashboard" at bounding box center [149, 30] width 63 height 12
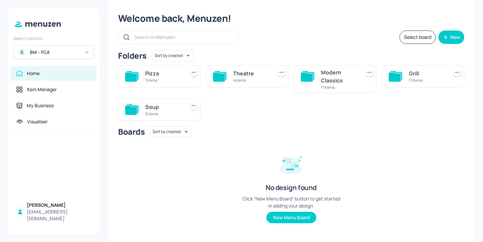
scroll to position [13, 0]
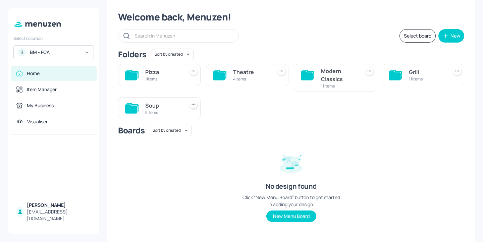
click at [409, 77] on div "11 items" at bounding box center [427, 79] width 36 height 6
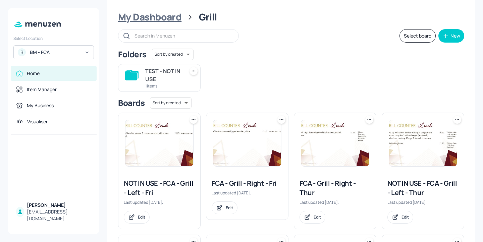
click at [165, 20] on div "My Dashboard" at bounding box center [149, 17] width 63 height 12
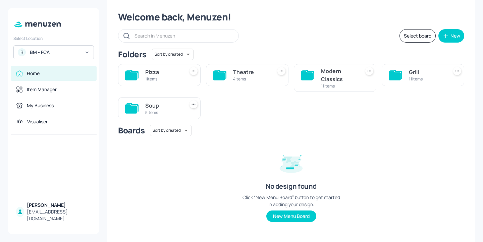
click at [259, 77] on div "4 items" at bounding box center [251, 79] width 36 height 6
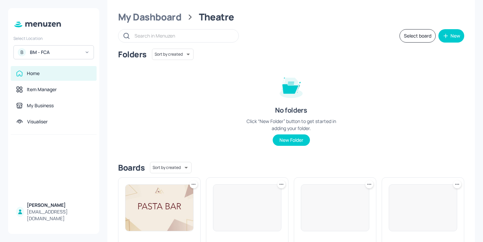
scroll to position [81, 0]
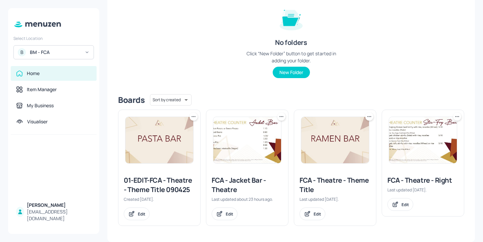
click at [251, 178] on div "FCA - Jacket Bar - Theatre" at bounding box center [246, 185] width 71 height 19
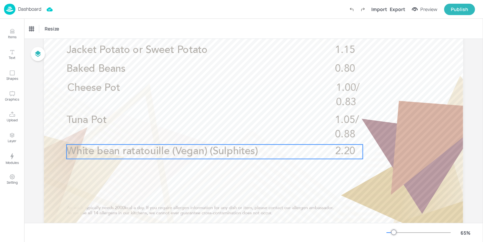
scroll to position [69, 0]
click at [242, 150] on span "White bean ratatouille (Vegan) (Sulphites)" at bounding box center [161, 152] width 191 height 10
click at [208, 132] on icon "Edit Item" at bounding box center [210, 133] width 6 height 5
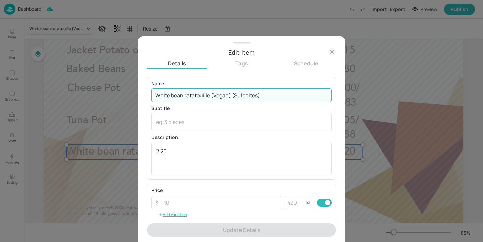
drag, startPoint x: 230, startPoint y: 94, endPoint x: 51, endPoint y: 92, distance: 179.0
click at [51, 92] on div "Edit Item Details Tags Schedule Name White bean ratatouille (Vegan) (Sulphites)…" at bounding box center [241, 121] width 483 height 242
paste input "Mexican Beef (Non Halal"
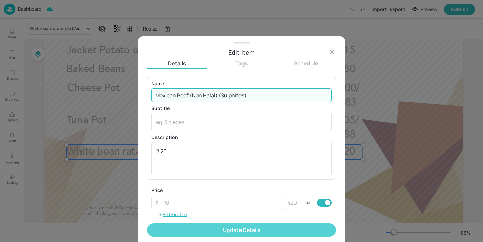
type input "Mexican Beef (Non Halal) (Sulphites)"
click at [234, 227] on button "Update Details" at bounding box center [241, 229] width 189 height 13
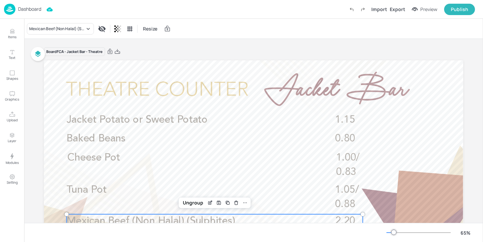
click at [4, 7] on img at bounding box center [9, 9] width 11 height 11
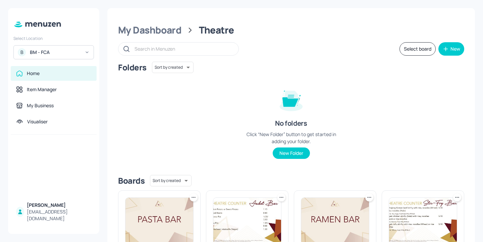
scroll to position [81, 0]
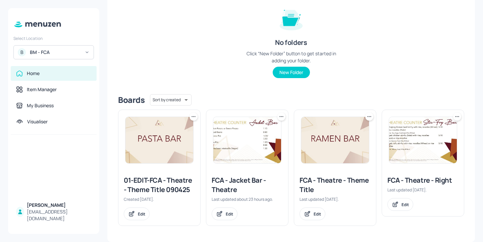
click at [417, 181] on div "FCA - Theatre - Right" at bounding box center [422, 180] width 71 height 9
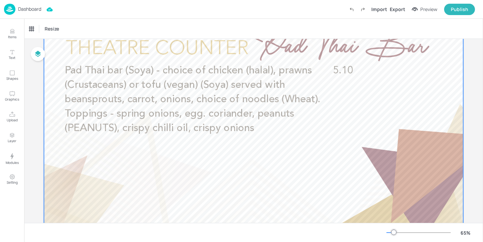
scroll to position [90, 0]
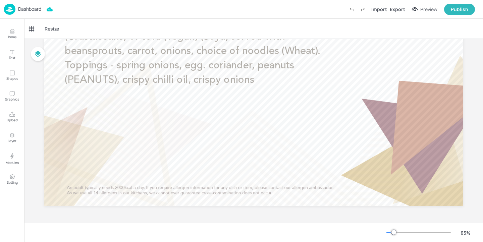
click at [38, 10] on p "Dashboard" at bounding box center [29, 9] width 23 height 5
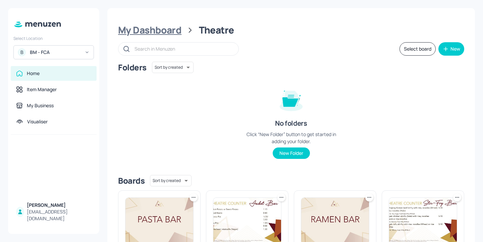
click at [169, 32] on div "My Dashboard" at bounding box center [149, 30] width 63 height 12
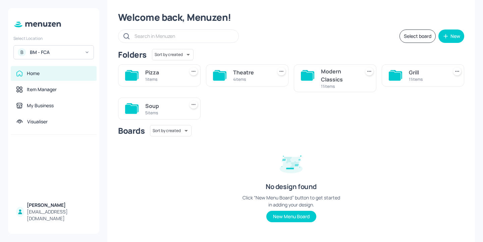
scroll to position [20, 0]
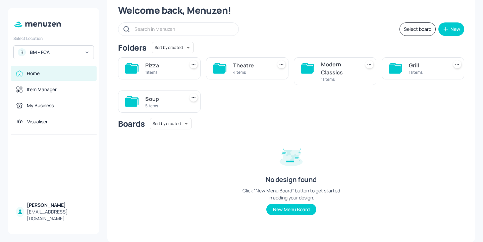
click at [168, 67] on div "Pizza" at bounding box center [163, 65] width 36 height 8
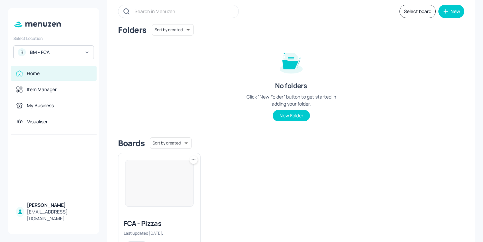
scroll to position [0, 0]
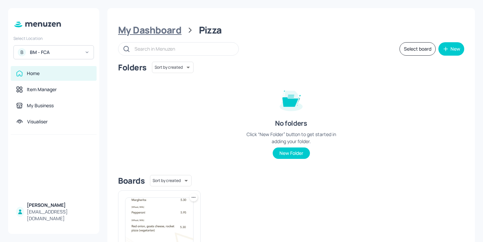
click at [146, 26] on div "My Dashboard" at bounding box center [149, 30] width 63 height 12
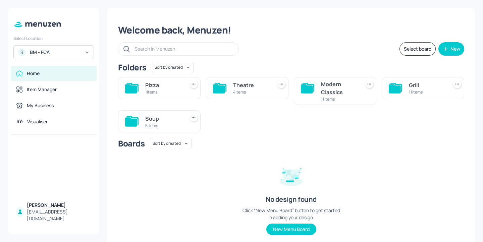
scroll to position [20, 0]
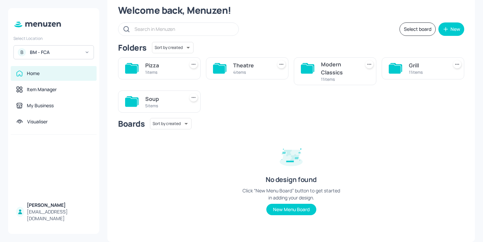
click at [413, 66] on div "Grill" at bounding box center [427, 65] width 36 height 8
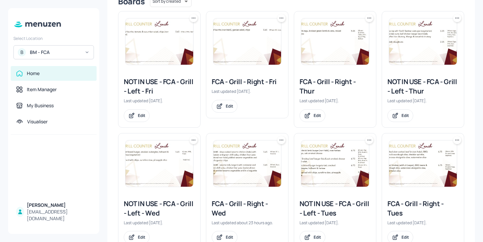
scroll to position [111, 0]
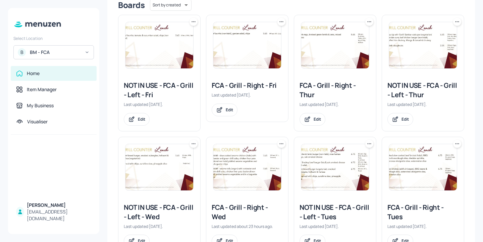
click at [321, 86] on div "FCA - Grill - Right - Thur" at bounding box center [334, 90] width 71 height 19
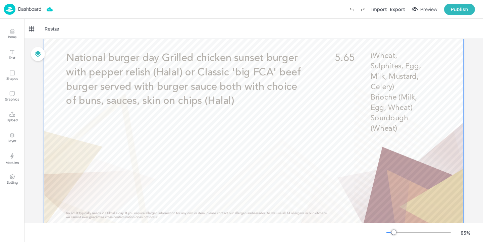
scroll to position [86, 0]
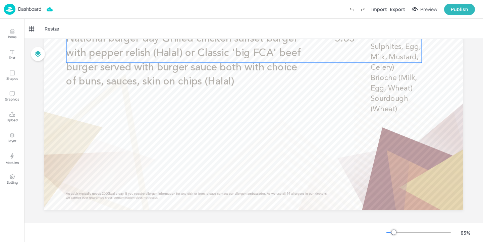
click at [253, 70] on span "National burger day Grilled chicken sunset burger with pepper relish (Halal) or…" at bounding box center [183, 60] width 234 height 53
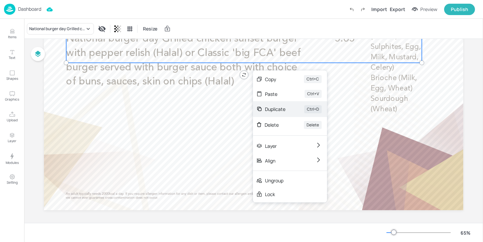
click at [277, 107] on div "Duplicate" at bounding box center [275, 109] width 20 height 7
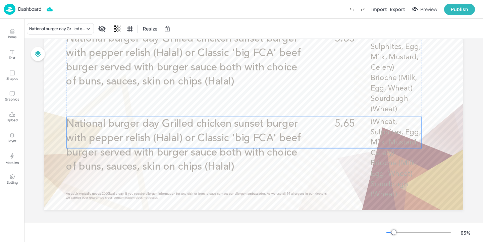
drag, startPoint x: 225, startPoint y: 61, endPoint x: 222, endPoint y: 144, distance: 83.2
click at [222, 144] on p "National burger day Grilled chicken sunset burger with pepper relish (Halal) or…" at bounding box center [184, 145] width 237 height 57
click at [43, 30] on div "National burger day Grilled chicken sunset burger with pepper relish (Halal) or…" at bounding box center [57, 29] width 56 height 6
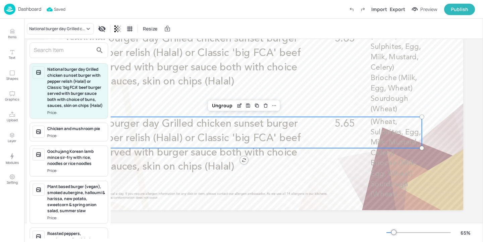
click at [18, 37] on div at bounding box center [241, 121] width 483 height 242
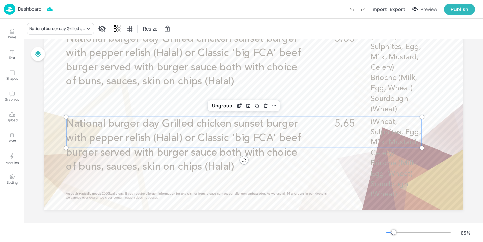
click at [12, 35] on div "National burger day Grilled chicken sunset burger with pepper relish (Halal) or…" at bounding box center [241, 122] width 483 height 239
click at [9, 35] on p "Items" at bounding box center [12, 37] width 8 height 5
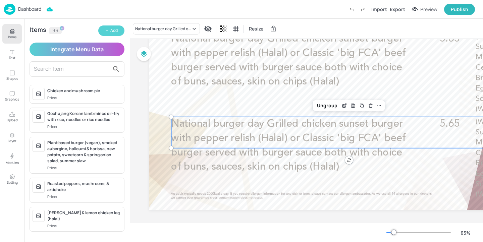
click at [102, 28] on button "Add" at bounding box center [111, 30] width 26 height 10
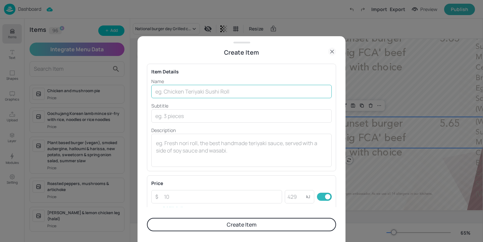
click at [210, 87] on input "text" at bounding box center [241, 91] width 180 height 13
paste input "National burger day Bean burger with pepper relish with choice of buns, sauces,…"
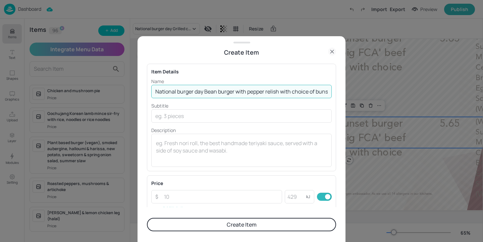
scroll to position [0, 57]
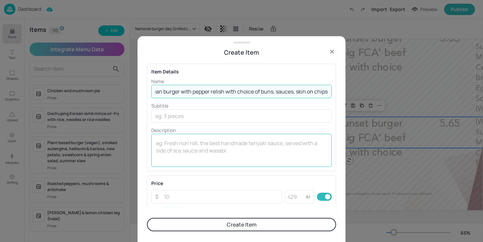
type input "National burger day Bean burger with pepper relish with choice of buns, sauces,…"
click at [188, 153] on textarea at bounding box center [241, 150] width 171 height 22
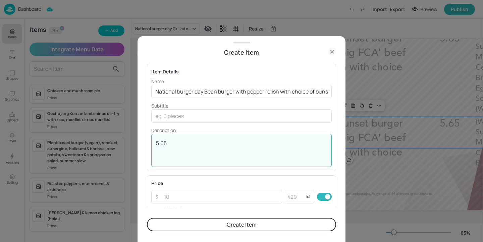
type textarea "5.65"
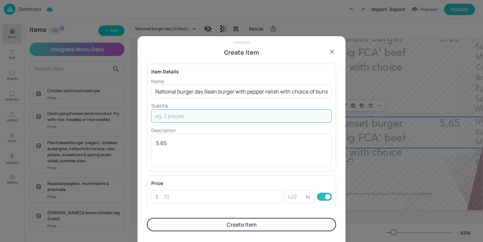
click at [184, 114] on input "text" at bounding box center [241, 115] width 180 height 13
paste input "(Wheat) £5.65 Brioche (Milk, Egg, Wheat) Sourdough (Wheat)"
drag, startPoint x: 180, startPoint y: 116, endPoint x: 198, endPoint y: 116, distance: 17.8
click at [198, 116] on input "(Wheat) £5.65 Brioche (Milk, Egg, Wheat) Sourdough (Wheat)" at bounding box center [241, 115] width 180 height 13
click at [196, 117] on input "(Wheat) Brioche (Milk, Egg, Wheat) Sourdough (Wheat)" at bounding box center [241, 115] width 180 height 13
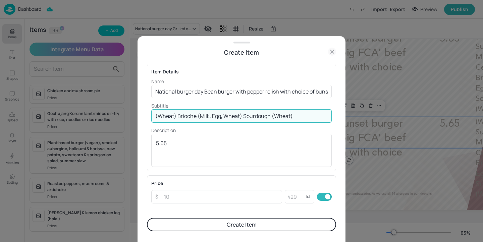
drag, startPoint x: 197, startPoint y: 117, endPoint x: 243, endPoint y: 118, distance: 45.9
click at [243, 118] on input "(Wheat) Brioche (Milk, Egg, Wheat) Sourdough (Wheat)" at bounding box center [241, 115] width 180 height 13
click at [183, 113] on input "(Wheat) Brioche (Milk, Egg, Wheat) Sourdough (Wheat)" at bounding box center [241, 115] width 180 height 13
click at [154, 115] on input "(Wheat) Brioche (Milk, Egg, Wheat) Sourdough (Wheat)" at bounding box center [241, 115] width 180 height 13
type input "(Wheat) Brioche (Milk, Egg, Wheat) Sourdough (Wheat)"
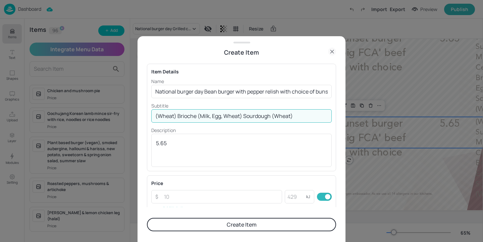
click at [209, 221] on button "Create Item" at bounding box center [241, 224] width 189 height 13
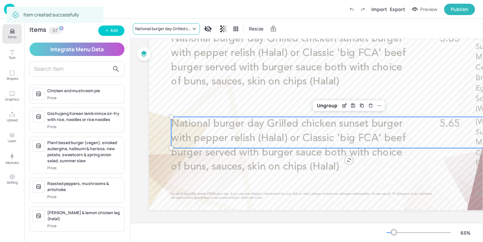
click at [178, 29] on div "National burger day Grilled chicken sunset burger with pepper relish (Halal) or…" at bounding box center [163, 29] width 56 height 6
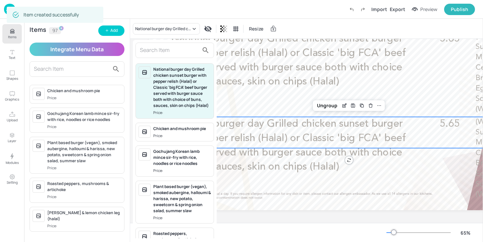
click at [174, 52] on input "text" at bounding box center [169, 50] width 59 height 11
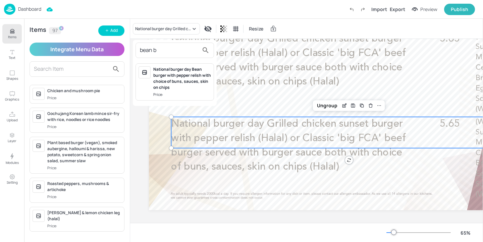
type input "bean b"
click at [187, 83] on div "National burger day Bean burger with pepper relish with choice of buns, sauces,…" at bounding box center [182, 78] width 58 height 24
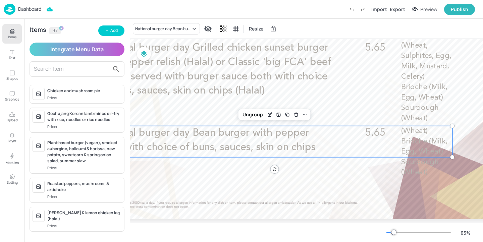
scroll to position [77, 106]
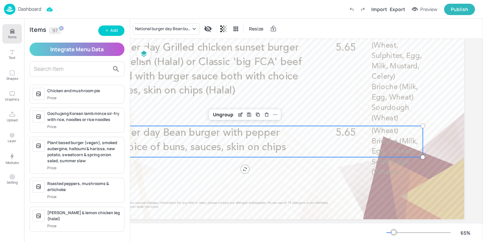
click at [244, 97] on p "National burger day Grilled chicken sunset burger with pepper relish (Halal) or…" at bounding box center [185, 69] width 237 height 57
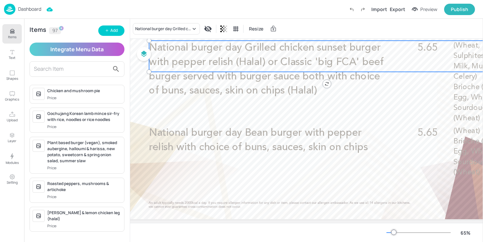
scroll to position [18, 22]
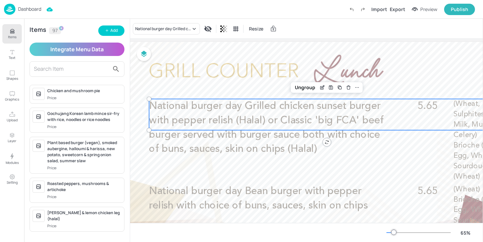
click at [17, 33] on button "Items" at bounding box center [11, 33] width 19 height 19
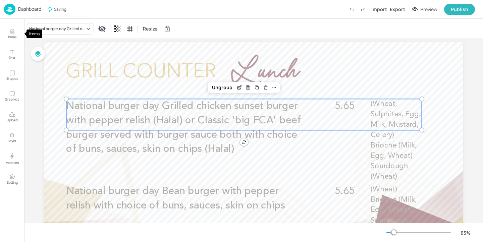
scroll to position [18, 0]
click at [396, 7] on div "Export" at bounding box center [396, 9] width 15 height 7
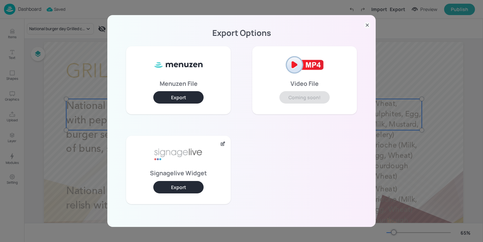
click at [177, 192] on button "Export" at bounding box center [178, 187] width 50 height 12
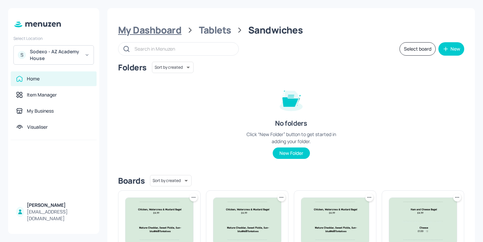
click at [166, 28] on div "My Dashboard" at bounding box center [149, 30] width 63 height 12
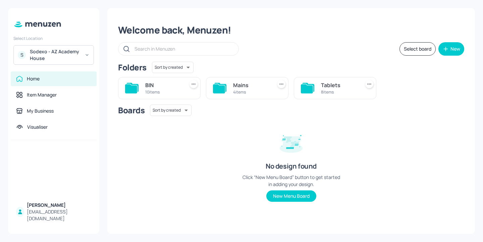
click at [67, 52] on div "Sodexo - AZ Academy House" at bounding box center [55, 54] width 51 height 13
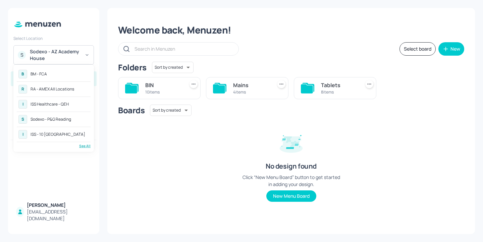
click at [85, 148] on div "See All" at bounding box center [54, 145] width 74 height 5
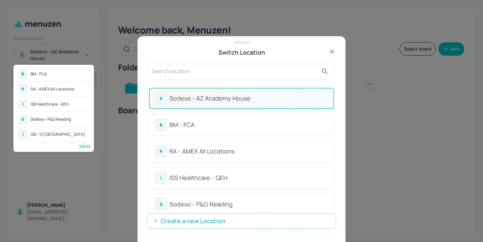
click at [197, 78] on div at bounding box center [241, 121] width 483 height 242
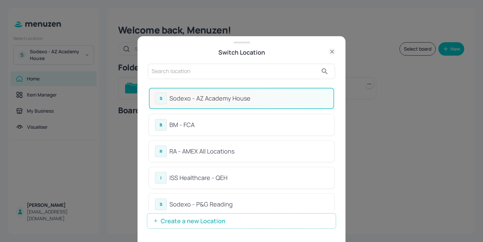
click at [189, 73] on div "B BM - FCA R RA - AMEX All Locations I ISS Healthcare - QEH S Sodexo - P&G Read…" at bounding box center [241, 121] width 483 height 242
click at [179, 71] on input "text" at bounding box center [234, 71] width 166 height 11
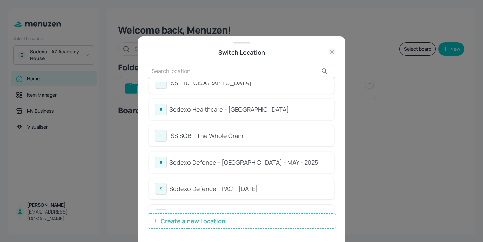
scroll to position [150, 0]
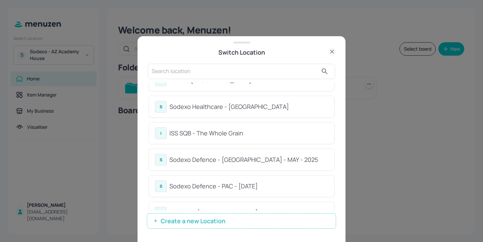
click at [212, 66] on input "text" at bounding box center [234, 71] width 166 height 11
click at [212, 75] on input "text" at bounding box center [234, 71] width 166 height 11
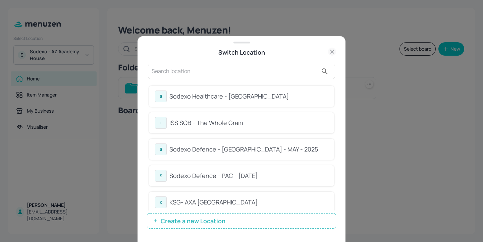
scroll to position [131, 0]
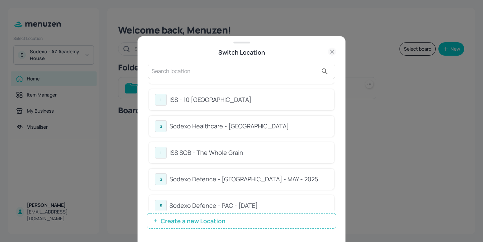
click at [218, 72] on input "text" at bounding box center [234, 71] width 166 height 11
click at [179, 69] on input "text" at bounding box center [234, 71] width 166 height 11
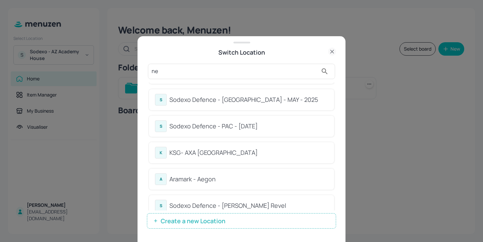
scroll to position [0, 0]
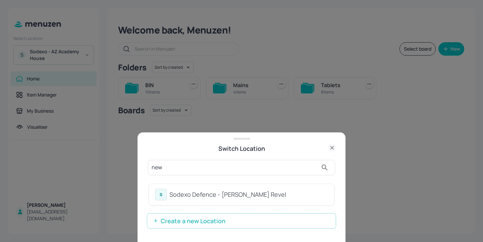
type input "new"
click at [271, 196] on div "Sodexo Defence - [PERSON_NAME] Revel" at bounding box center [248, 194] width 159 height 9
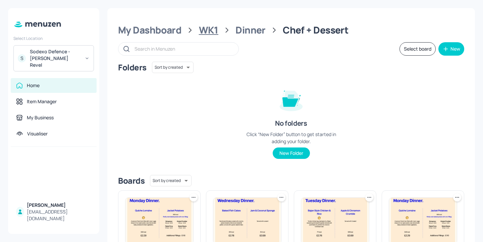
click at [207, 28] on div "WK1" at bounding box center [208, 30] width 19 height 12
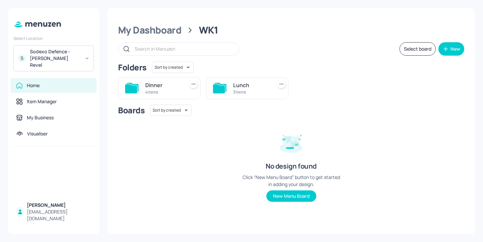
click at [268, 91] on div "3 items" at bounding box center [251, 92] width 36 height 6
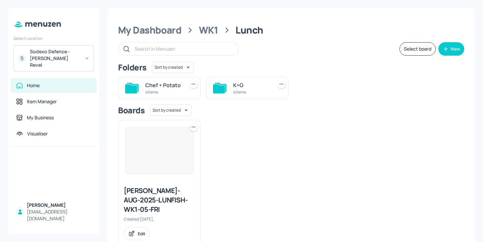
scroll to position [10, 0]
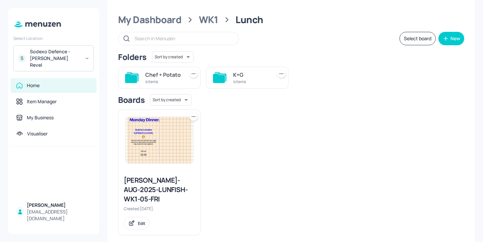
click at [169, 79] on div "4 items" at bounding box center [163, 82] width 36 height 6
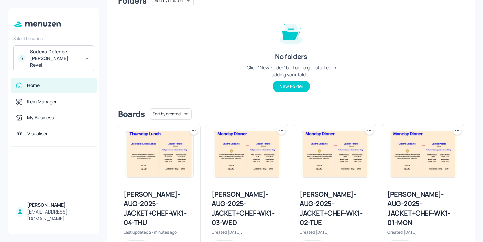
scroll to position [90, 0]
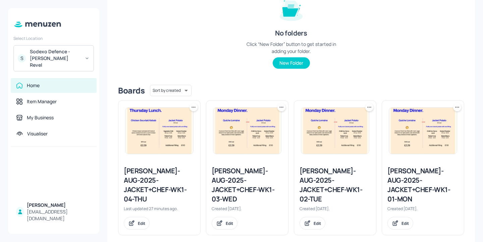
click at [146, 174] on div "[PERSON_NAME]-AUG-2025-JACKET+CHEF-WK1-04-THU" at bounding box center [159, 185] width 71 height 38
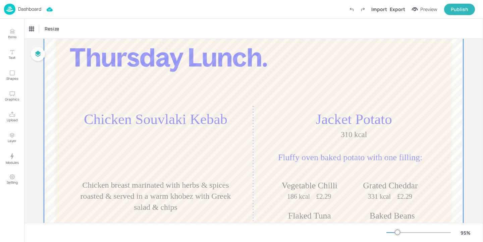
scroll to position [87, 0]
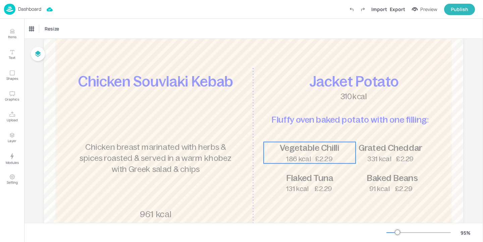
click at [306, 148] on span "Vegetable Chilli" at bounding box center [309, 148] width 60 height 10
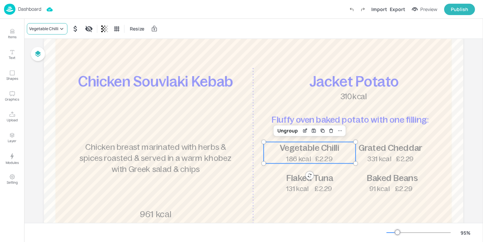
click at [45, 24] on div "Vegetable Chilli" at bounding box center [47, 28] width 41 height 11
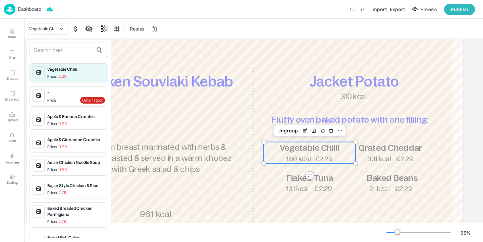
click at [67, 55] on input "text" at bounding box center [63, 50] width 59 height 11
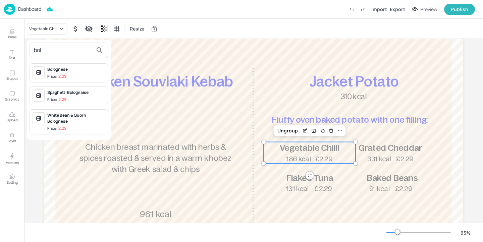
type input "bol"
click at [92, 71] on div "Bolognese" at bounding box center [76, 69] width 58 height 6
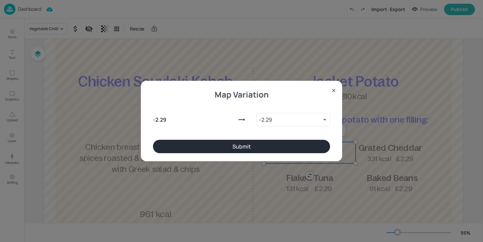
click at [238, 149] on button "Submit" at bounding box center [241, 146] width 177 height 13
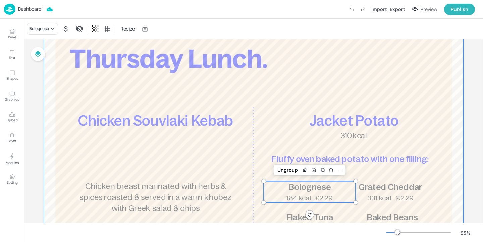
scroll to position [0, 0]
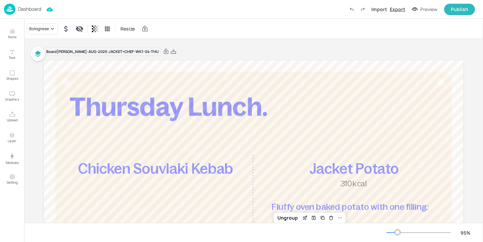
click at [400, 8] on div "Export" at bounding box center [396, 9] width 15 height 7
